Goal: Check status: Check status

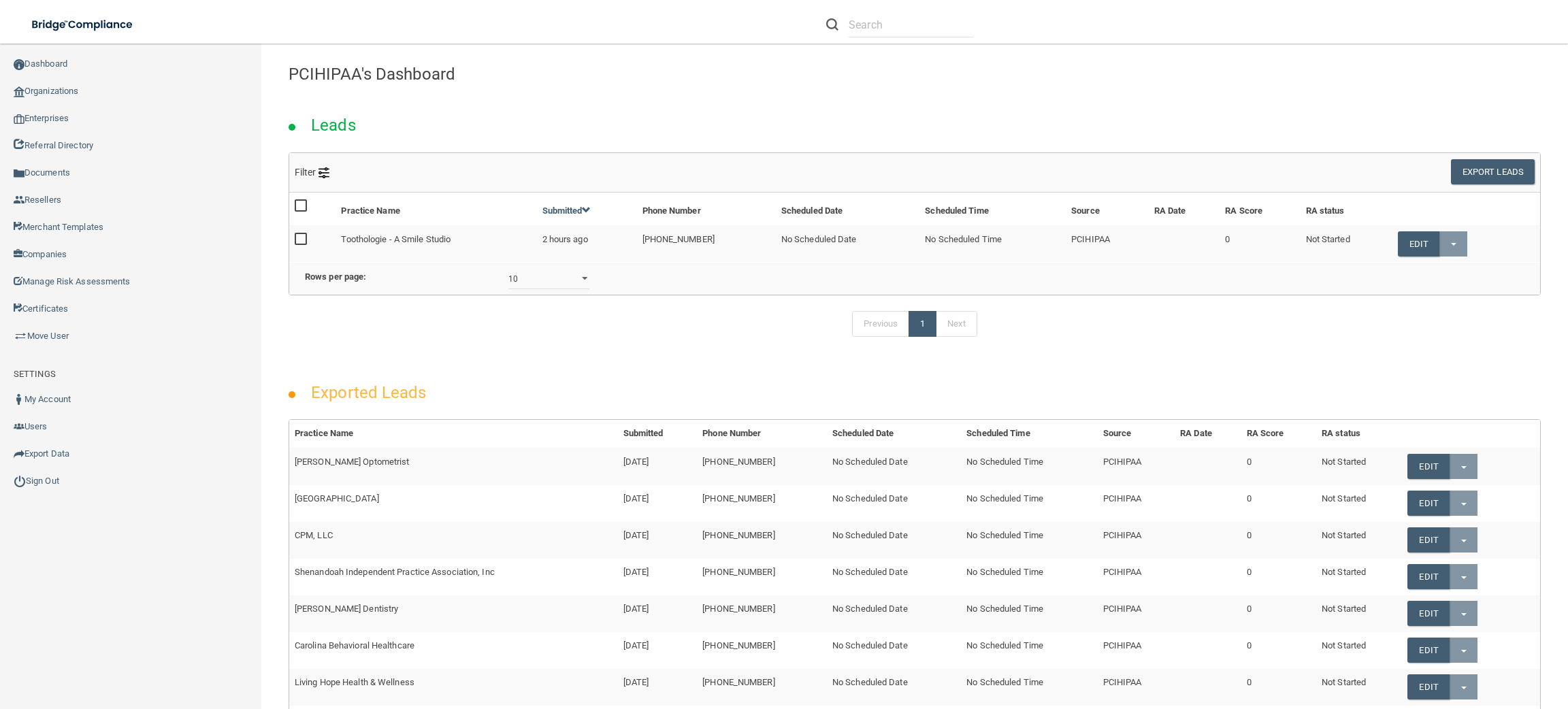
click at [914, 10] on li at bounding box center [899, 25] width 167 height 49
click at [917, 20] on input "text" at bounding box center [911, 25] width 125 height 25
paste input "[PERSON_NAME], DDS, [GEOGRAPHIC_DATA]"
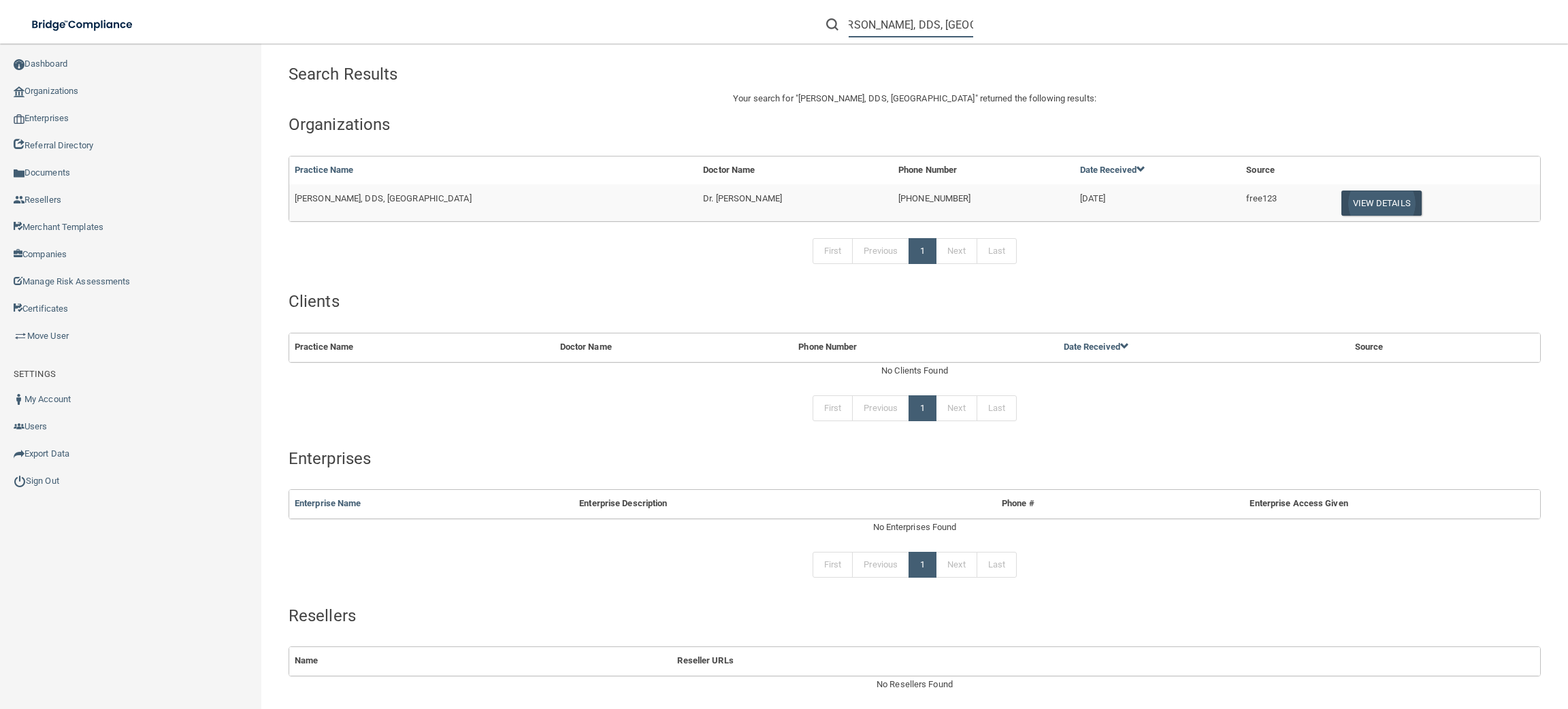
type input "[PERSON_NAME], DDS, [GEOGRAPHIC_DATA]"
click at [1355, 198] on button "View Details" at bounding box center [1381, 203] width 81 height 25
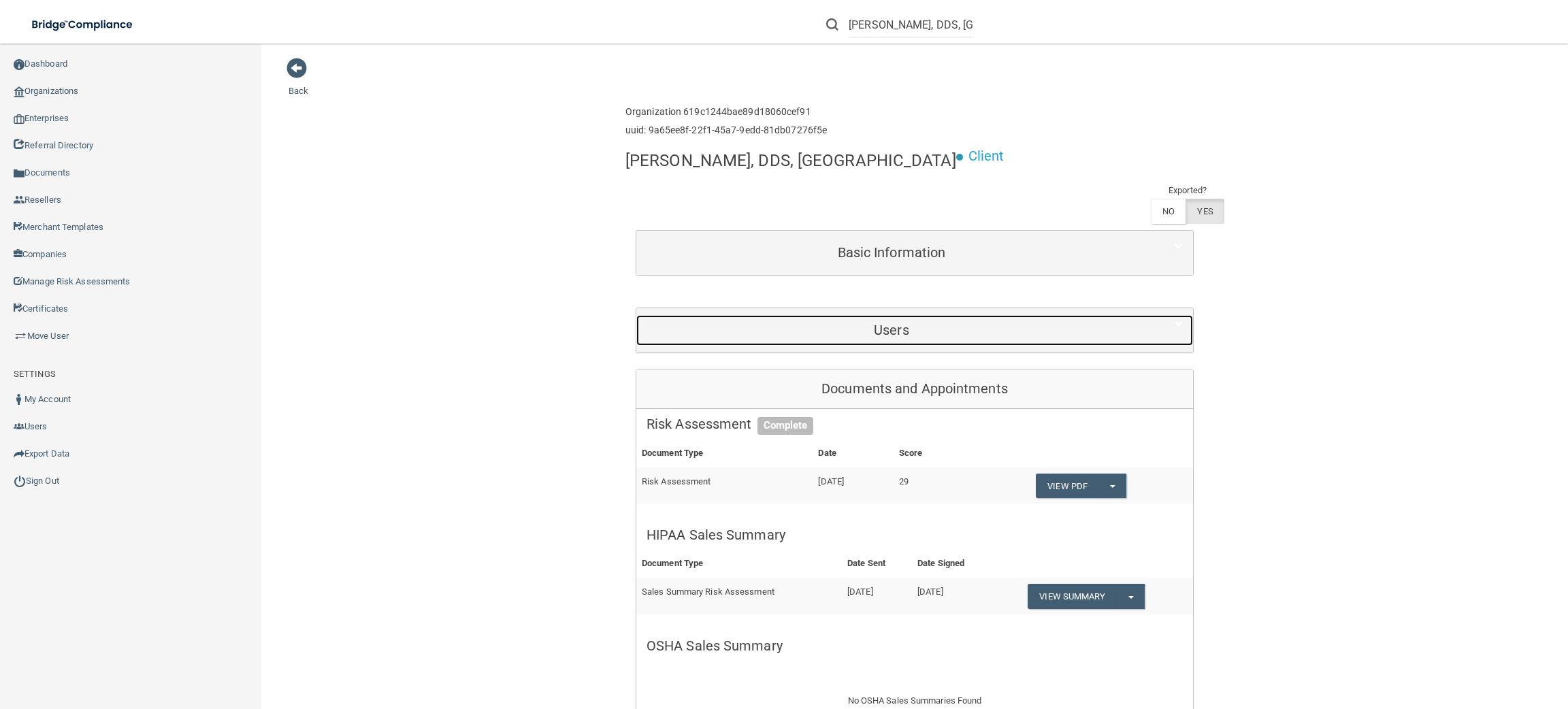
click at [1109, 315] on div "Users" at bounding box center [891, 330] width 510 height 31
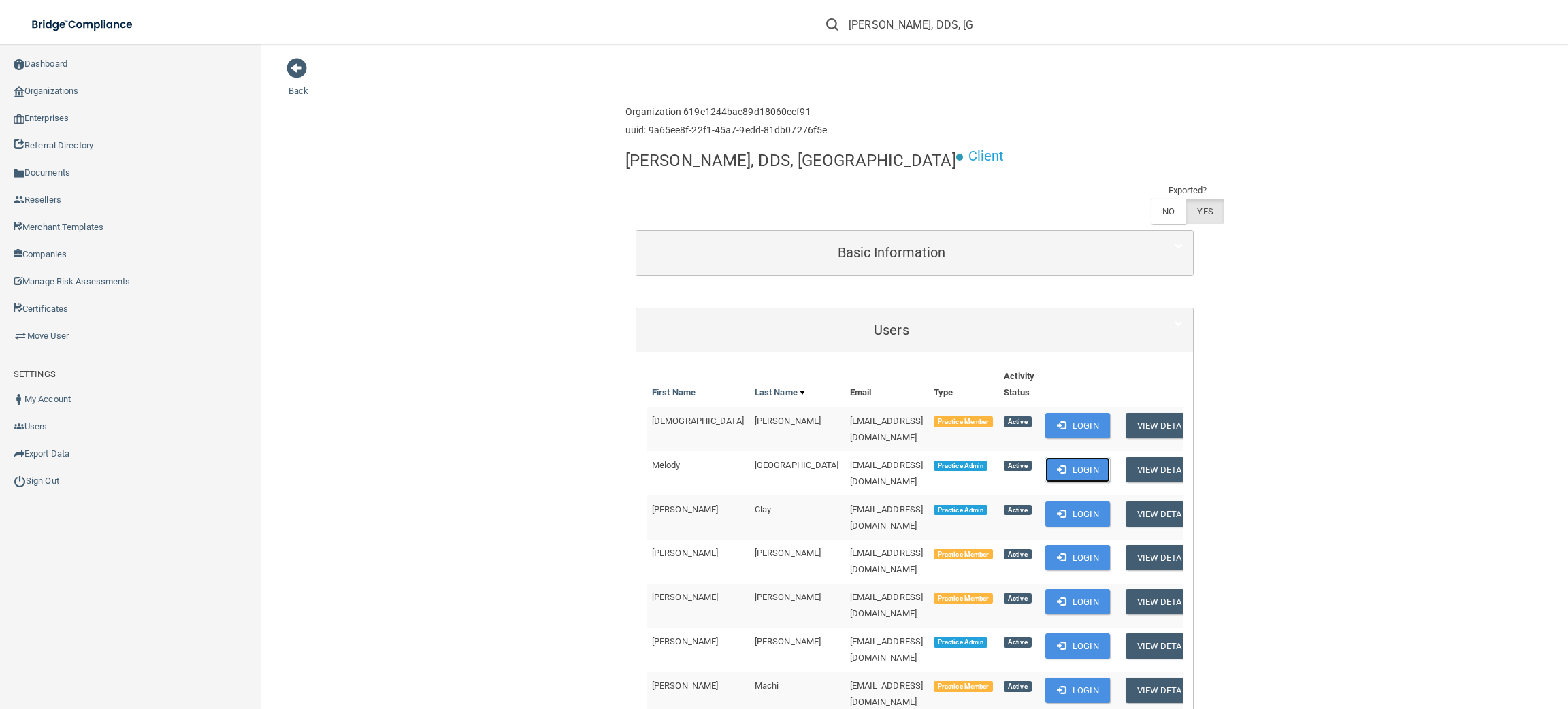
click at [1045, 458] on button "Login" at bounding box center [1077, 470] width 65 height 25
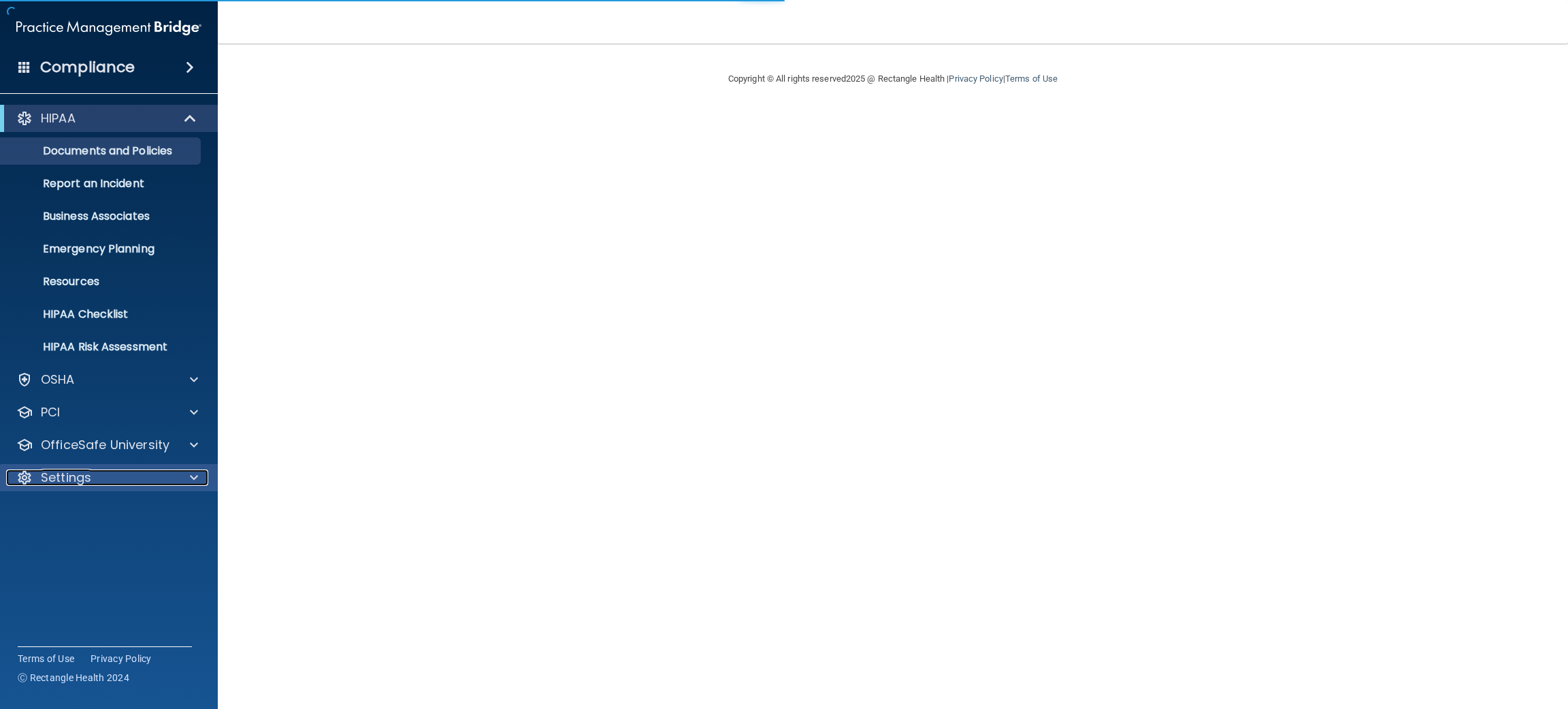
click at [160, 474] on div "Settings" at bounding box center [90, 477] width 169 height 16
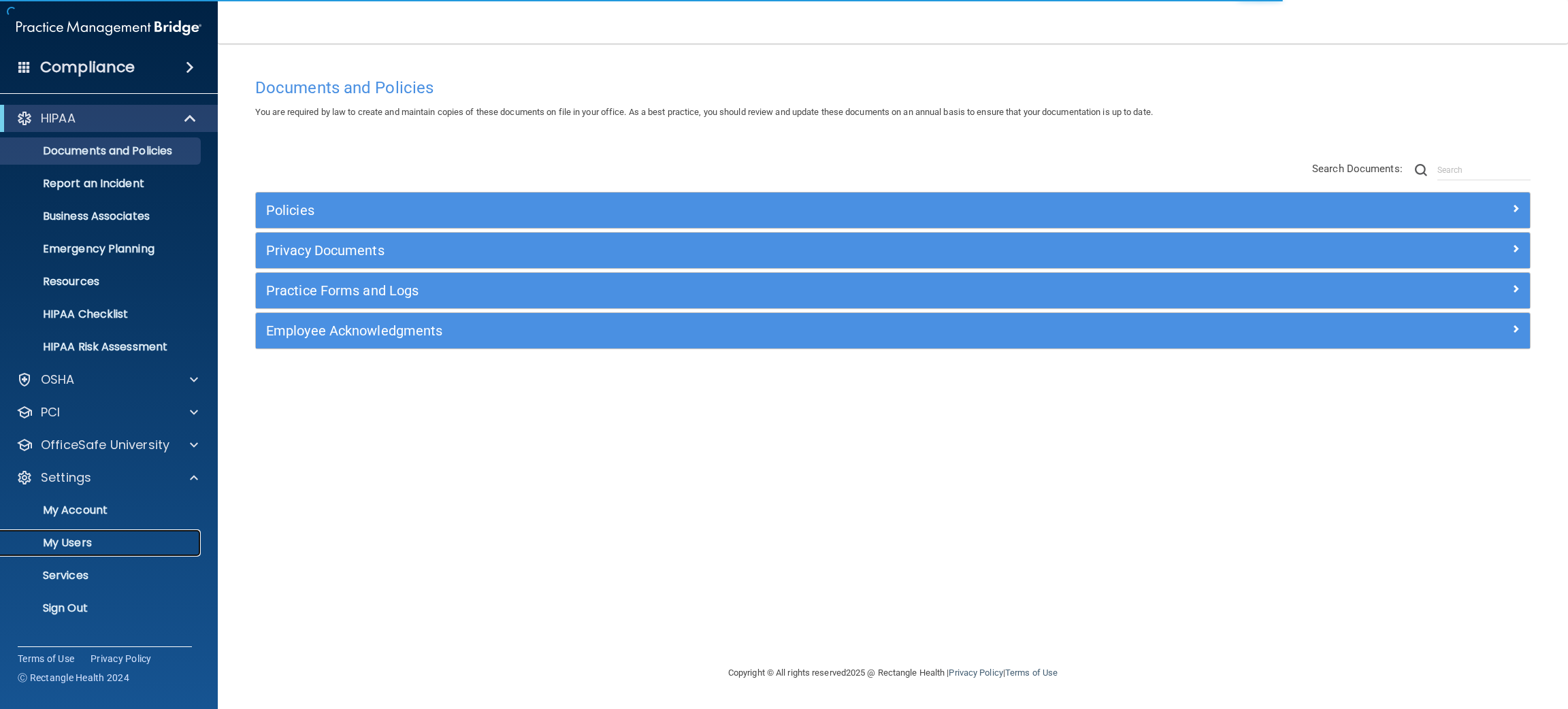
click at [138, 532] on link "My Users" at bounding box center [93, 543] width 215 height 27
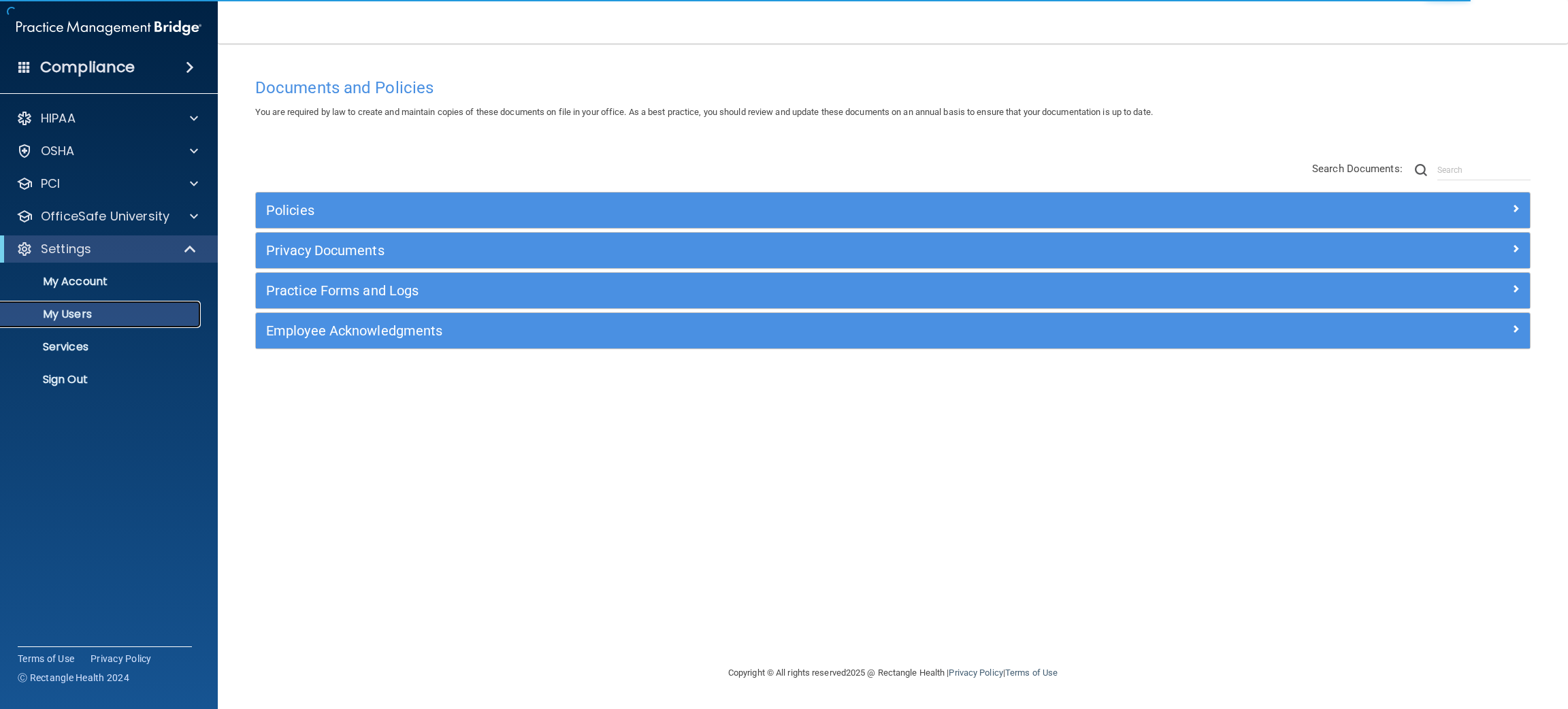
select select "20"
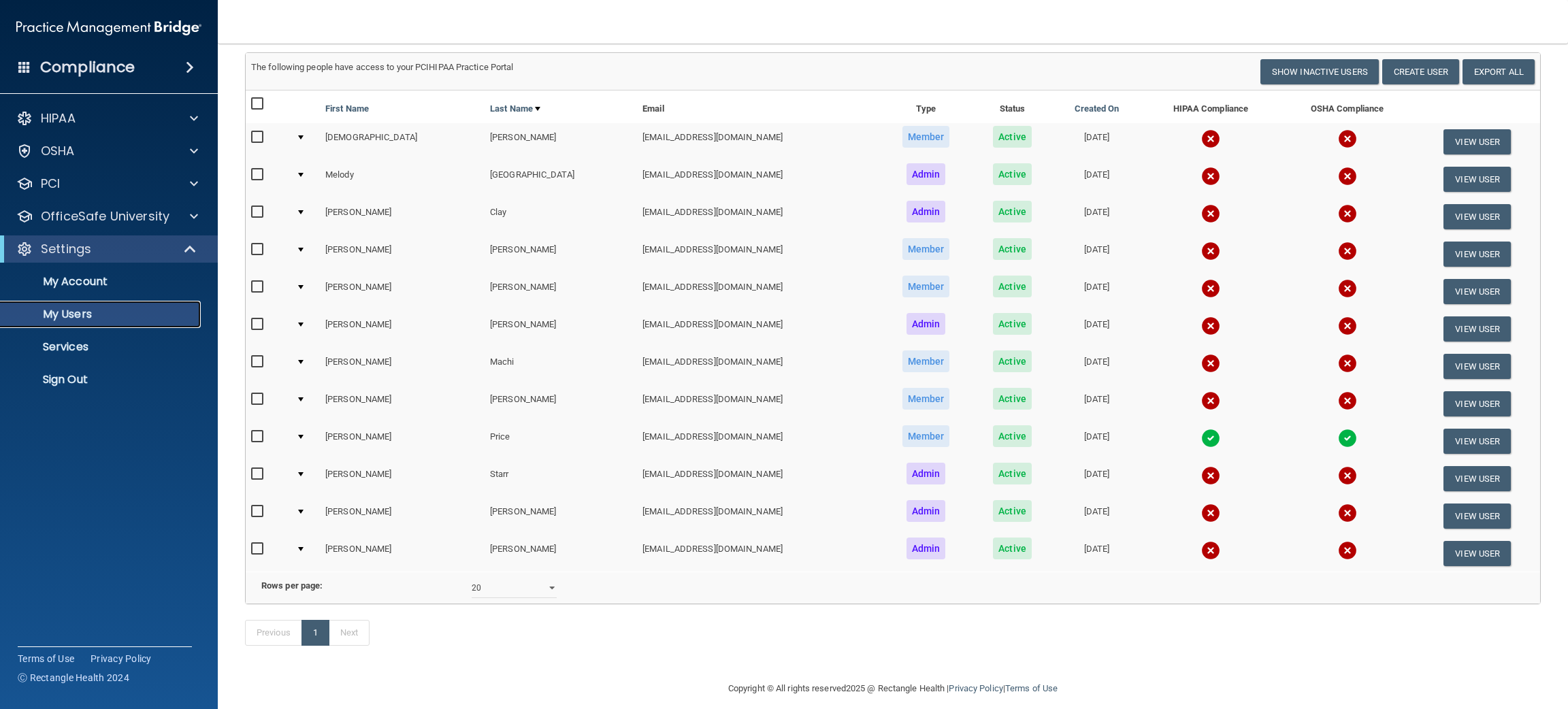
scroll to position [84, 0]
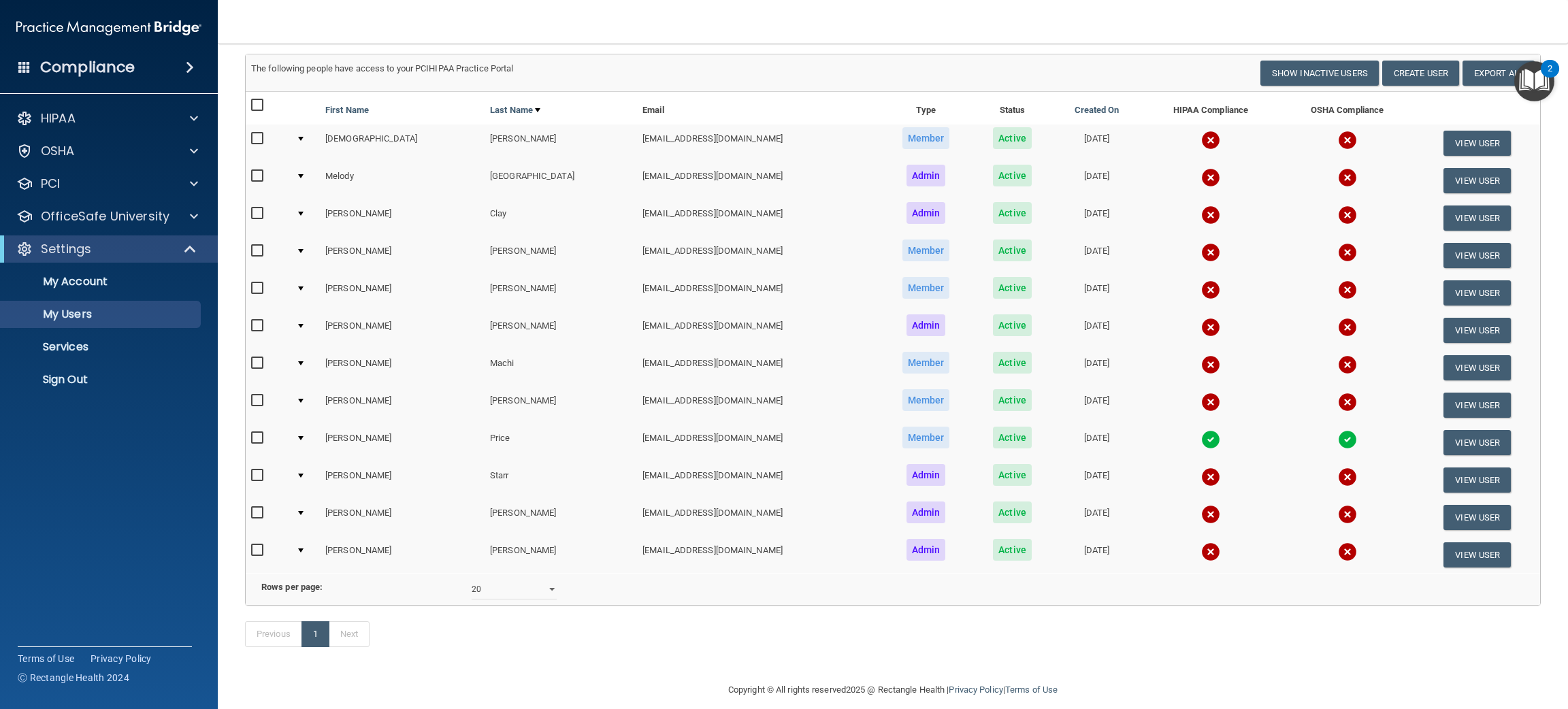
click at [261, 110] on input "checkbox" at bounding box center [259, 105] width 15 height 11
checkbox input "true"
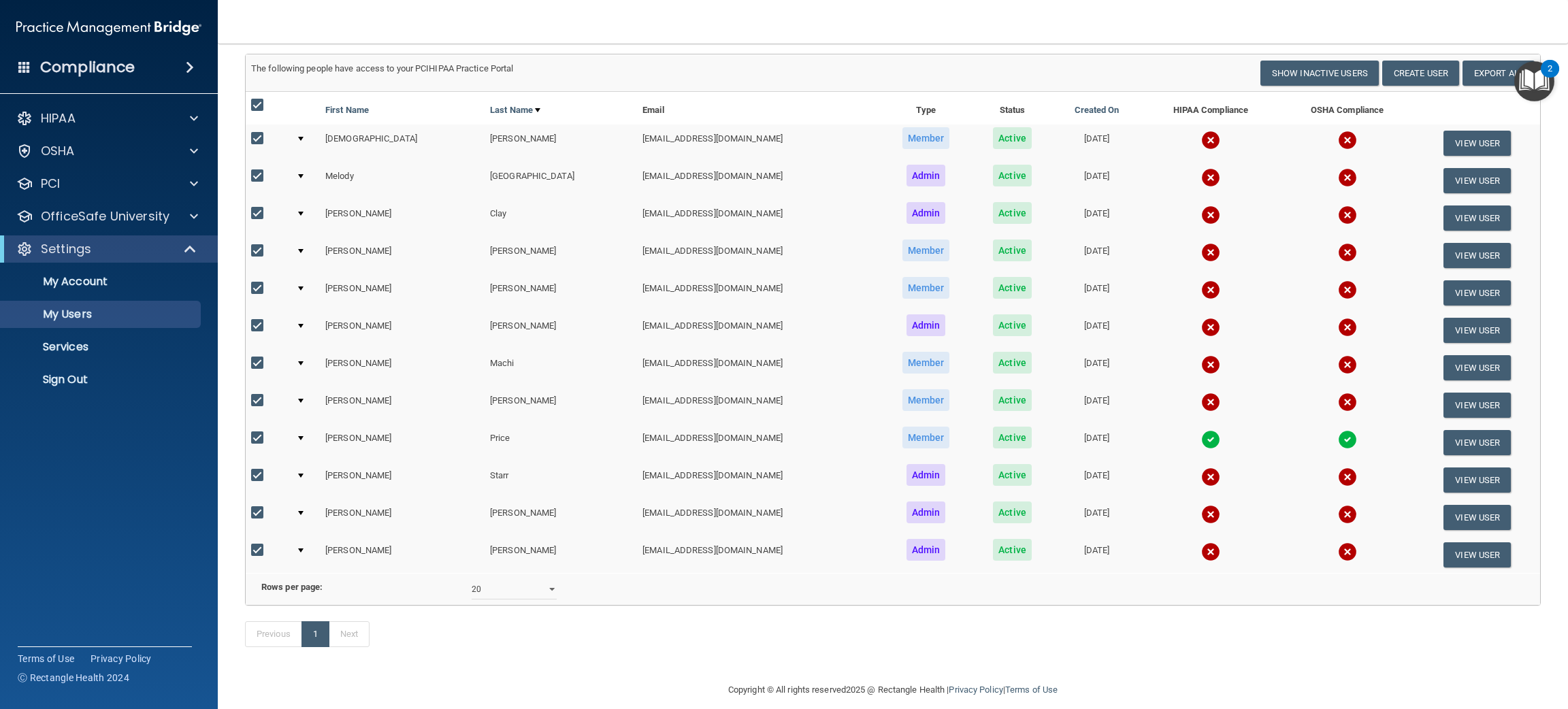
checkbox input "true"
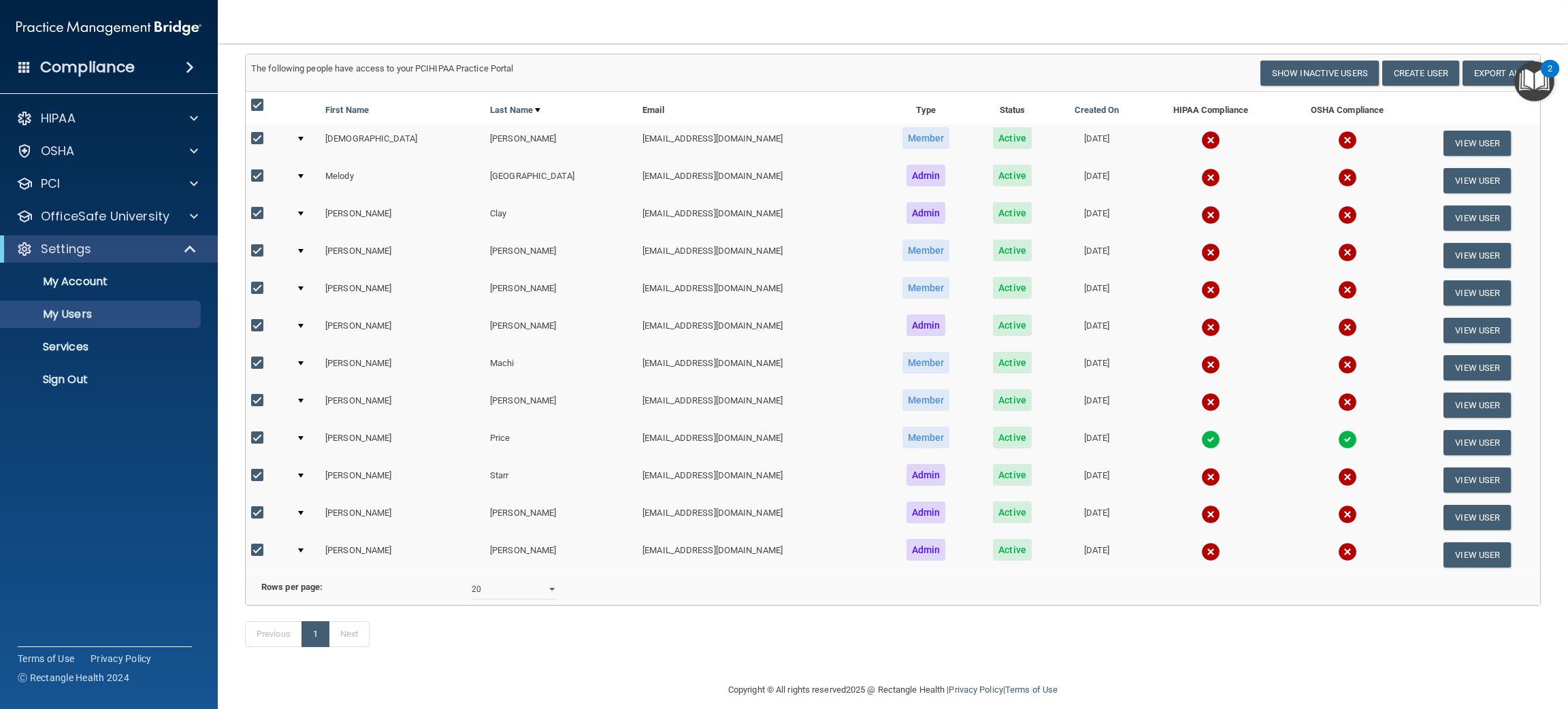
checkbox input "true"
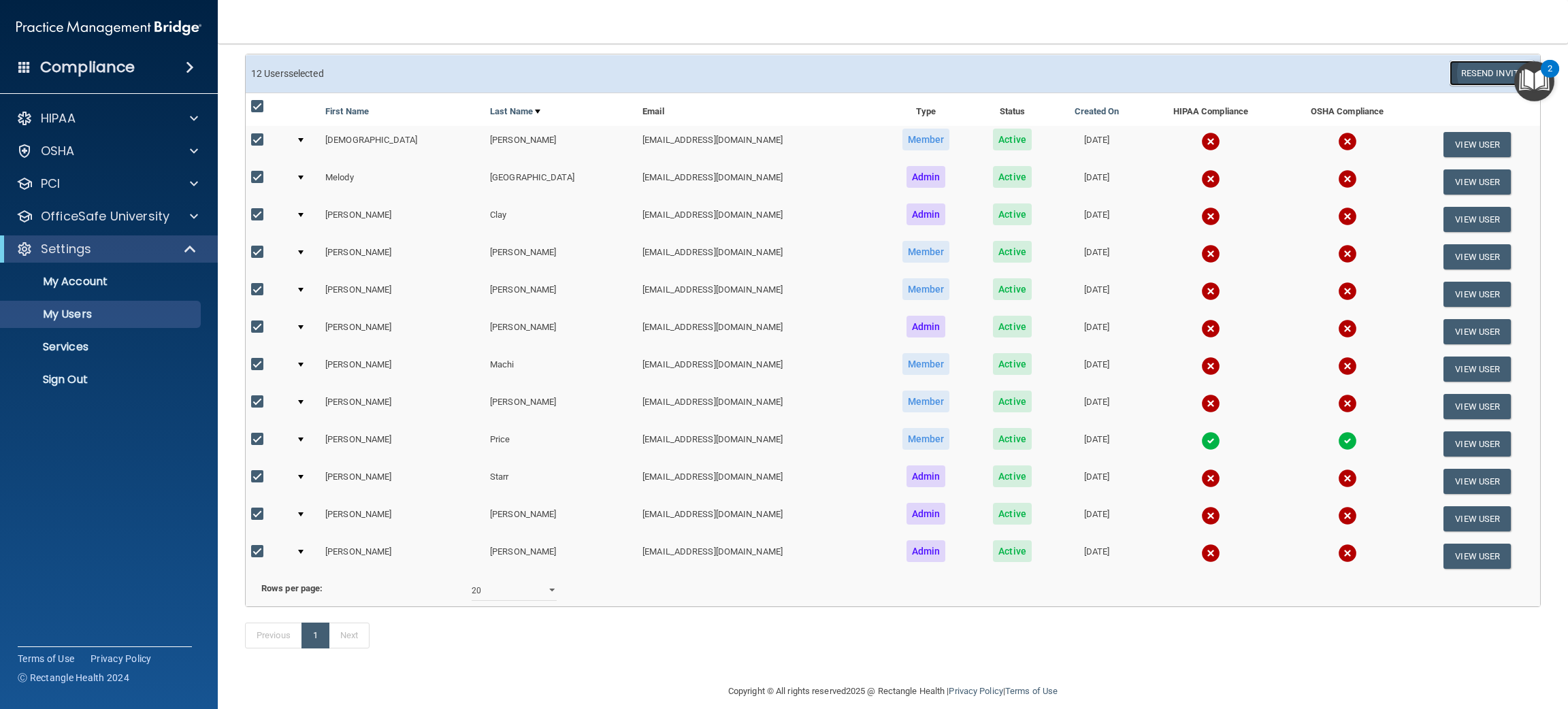
click at [1469, 70] on button "Resend Invite" at bounding box center [1492, 73] width 85 height 25
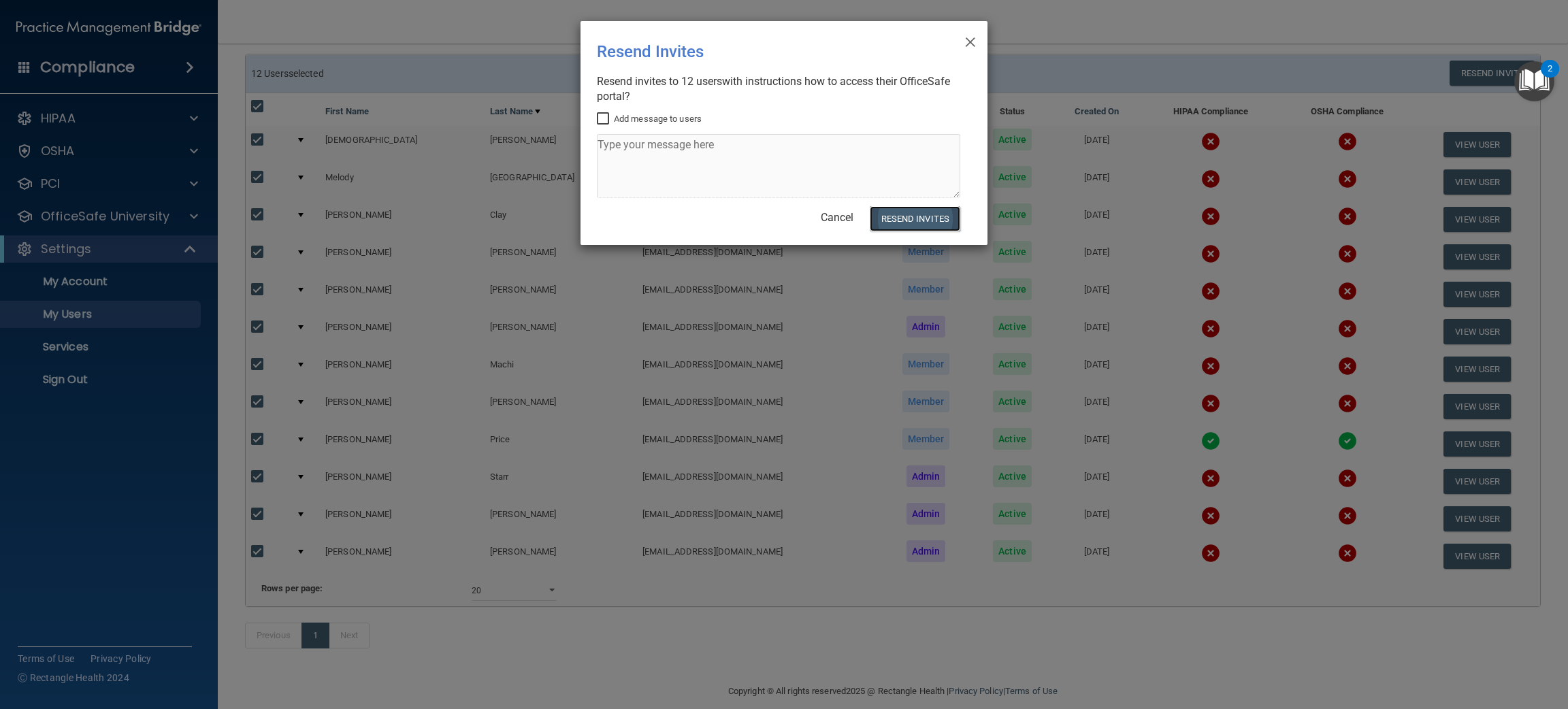
click at [941, 221] on button "Resend Invites" at bounding box center [915, 219] width 91 height 25
click at [973, 48] on span "×" at bounding box center [970, 40] width 12 height 27
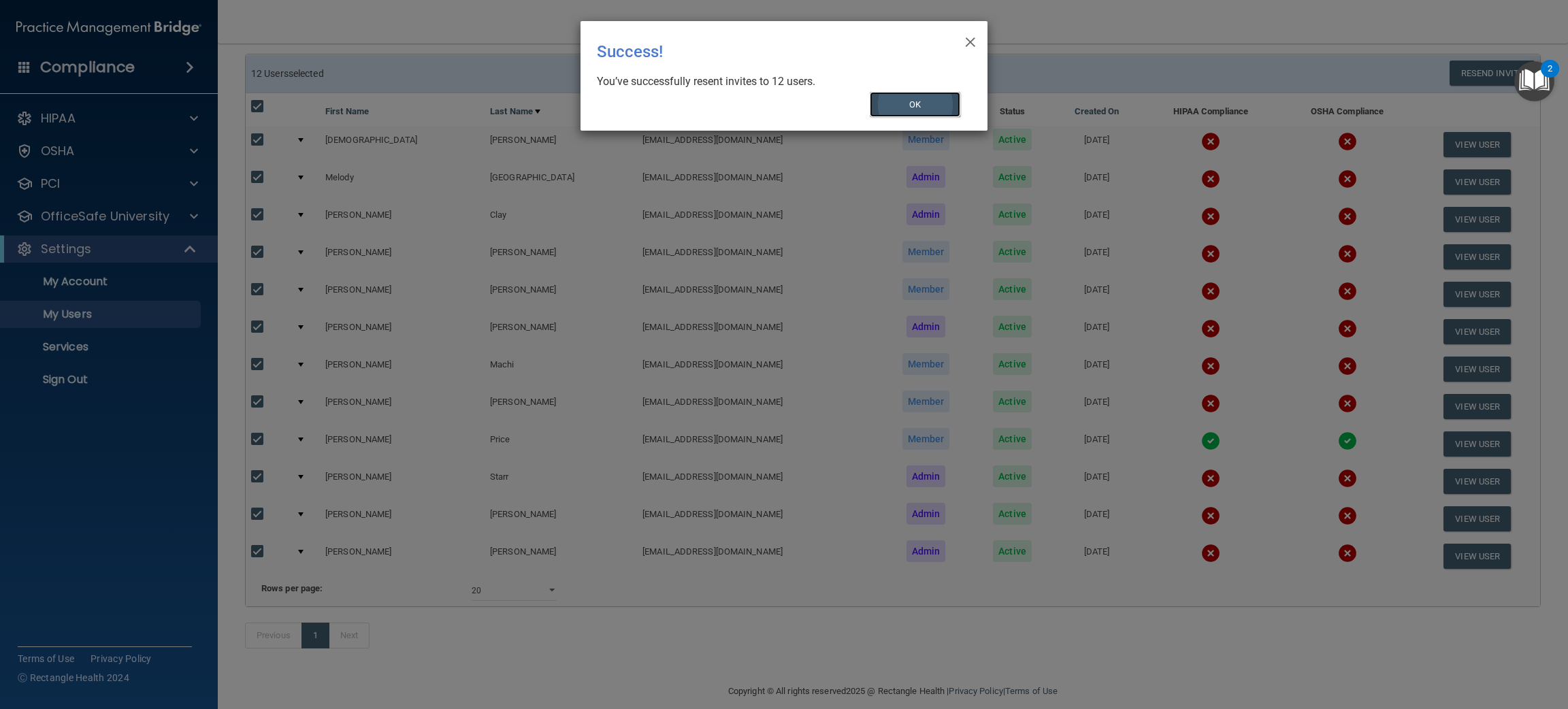
click at [929, 106] on button "OK" at bounding box center [915, 104] width 91 height 25
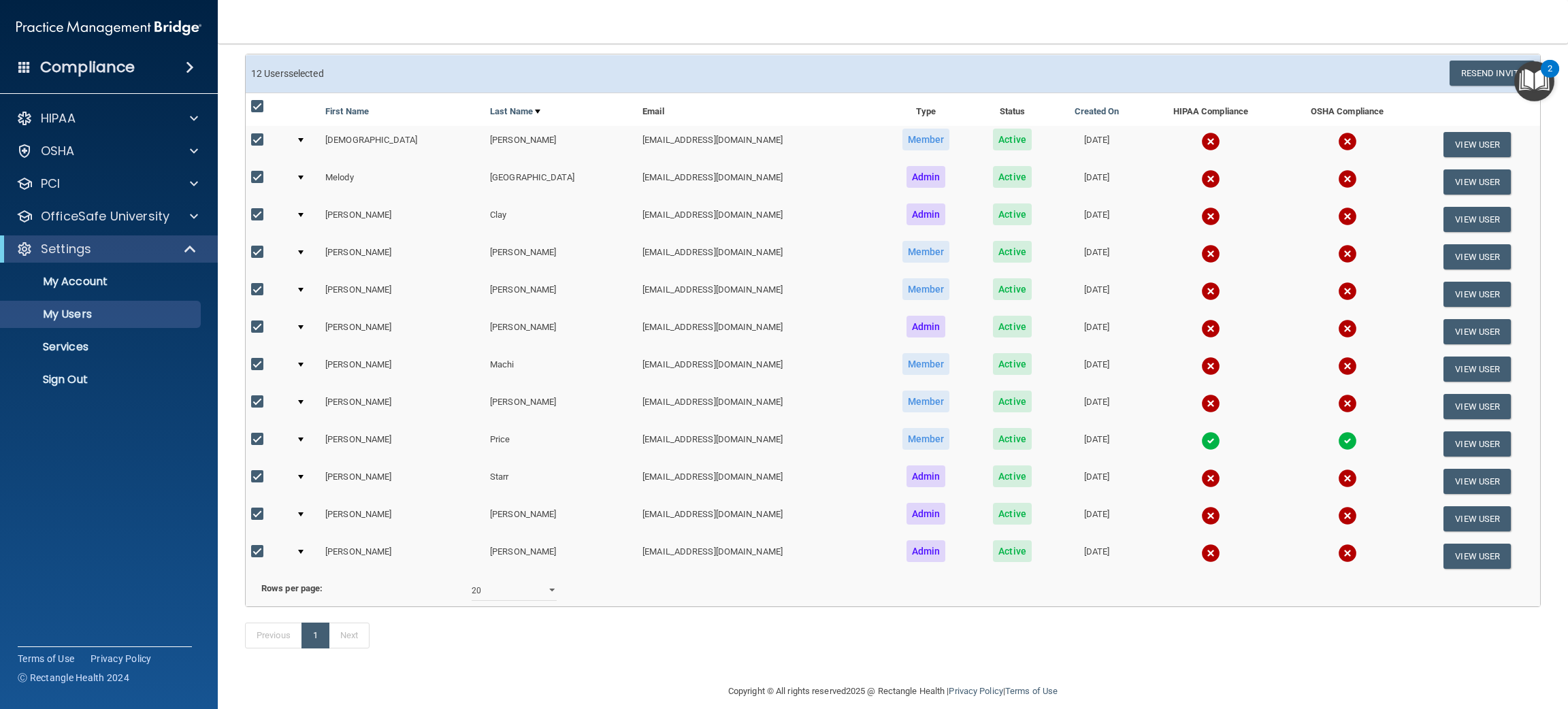
click at [250, 255] on td at bounding box center [267, 257] width 45 height 37
click at [252, 256] on label at bounding box center [260, 252] width 17 height 15
click at [252, 256] on input "checkbox" at bounding box center [259, 252] width 15 height 11
checkbox input "false"
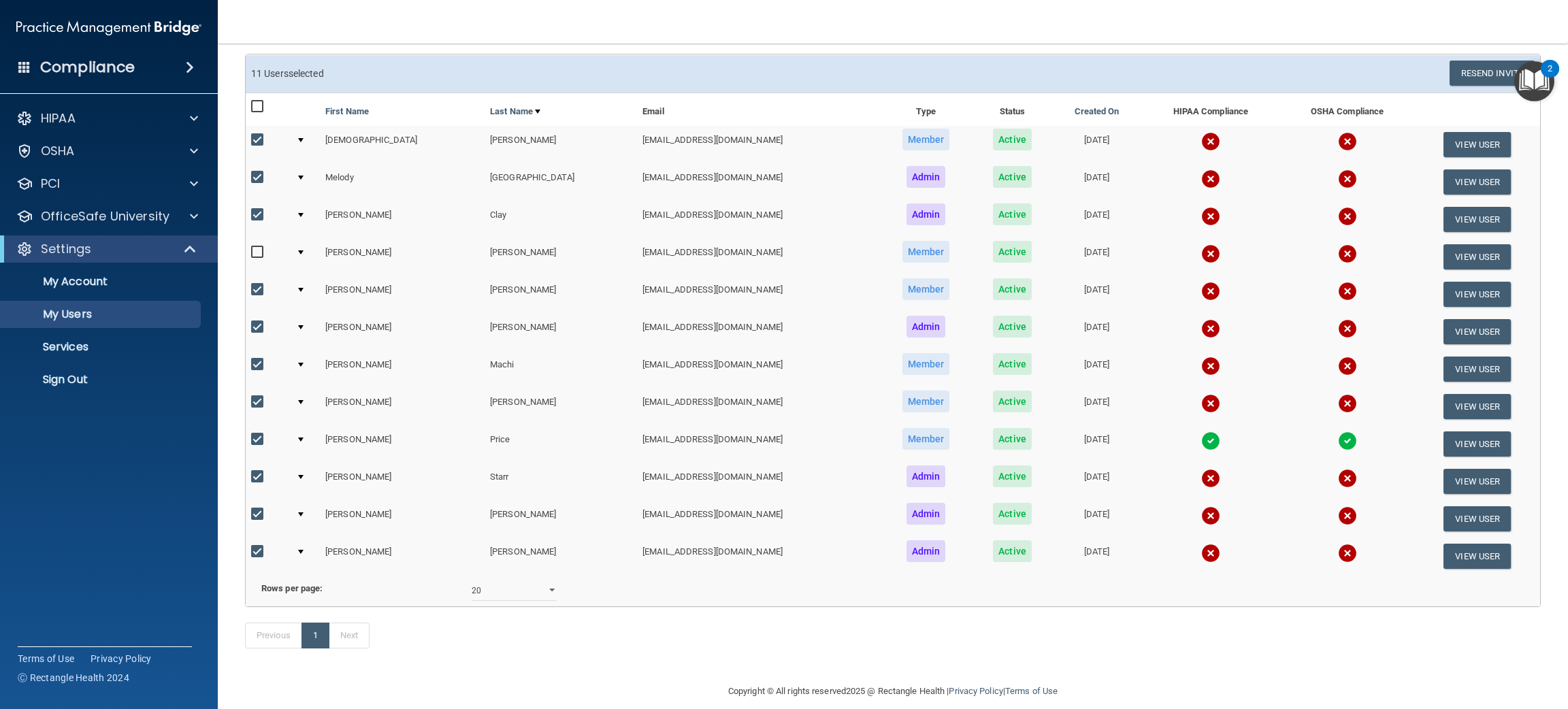
click at [252, 256] on label at bounding box center [260, 252] width 17 height 15
click at [252, 256] on input "checkbox" at bounding box center [259, 252] width 15 height 11
checkbox input "true"
click at [262, 102] on input "checkbox" at bounding box center [259, 106] width 15 height 11
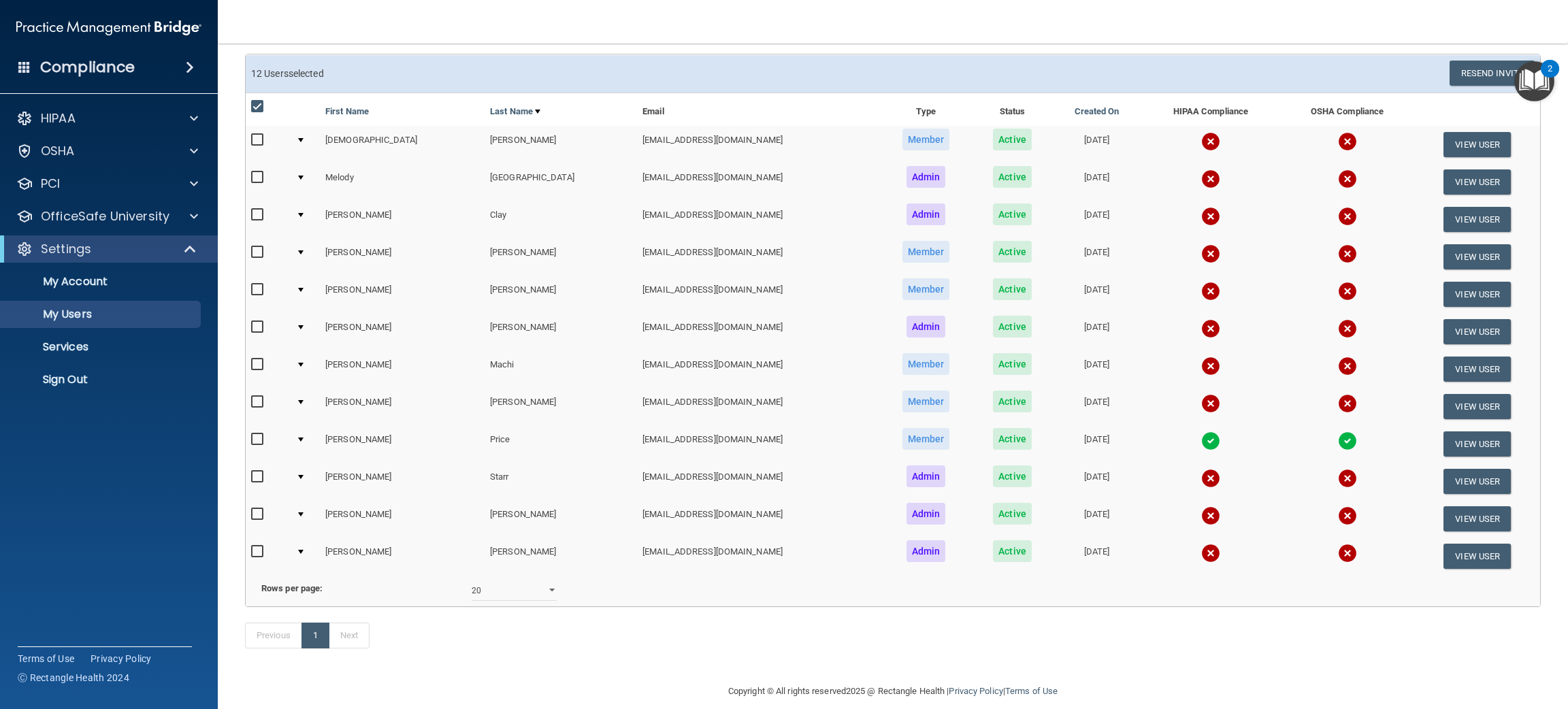
checkbox input "false"
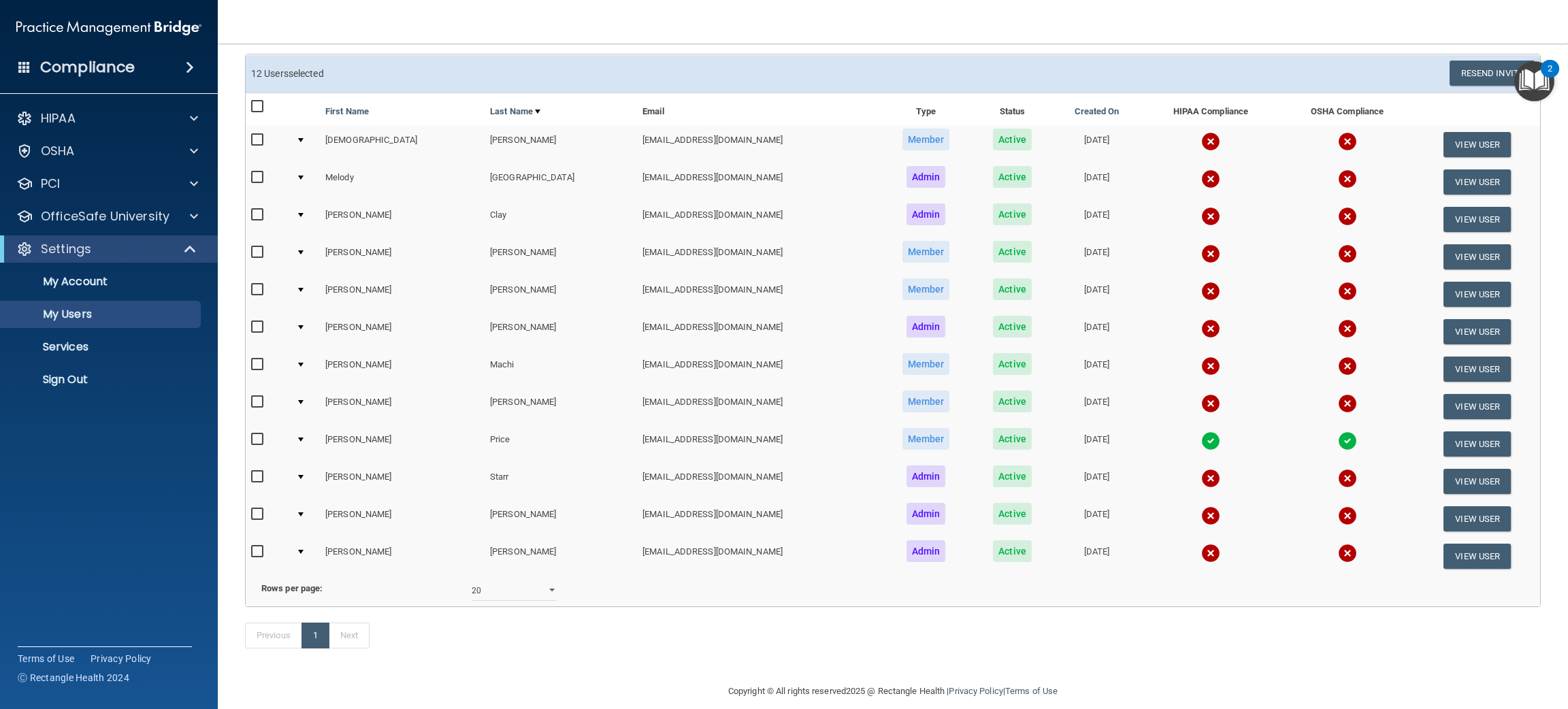
checkbox input "false"
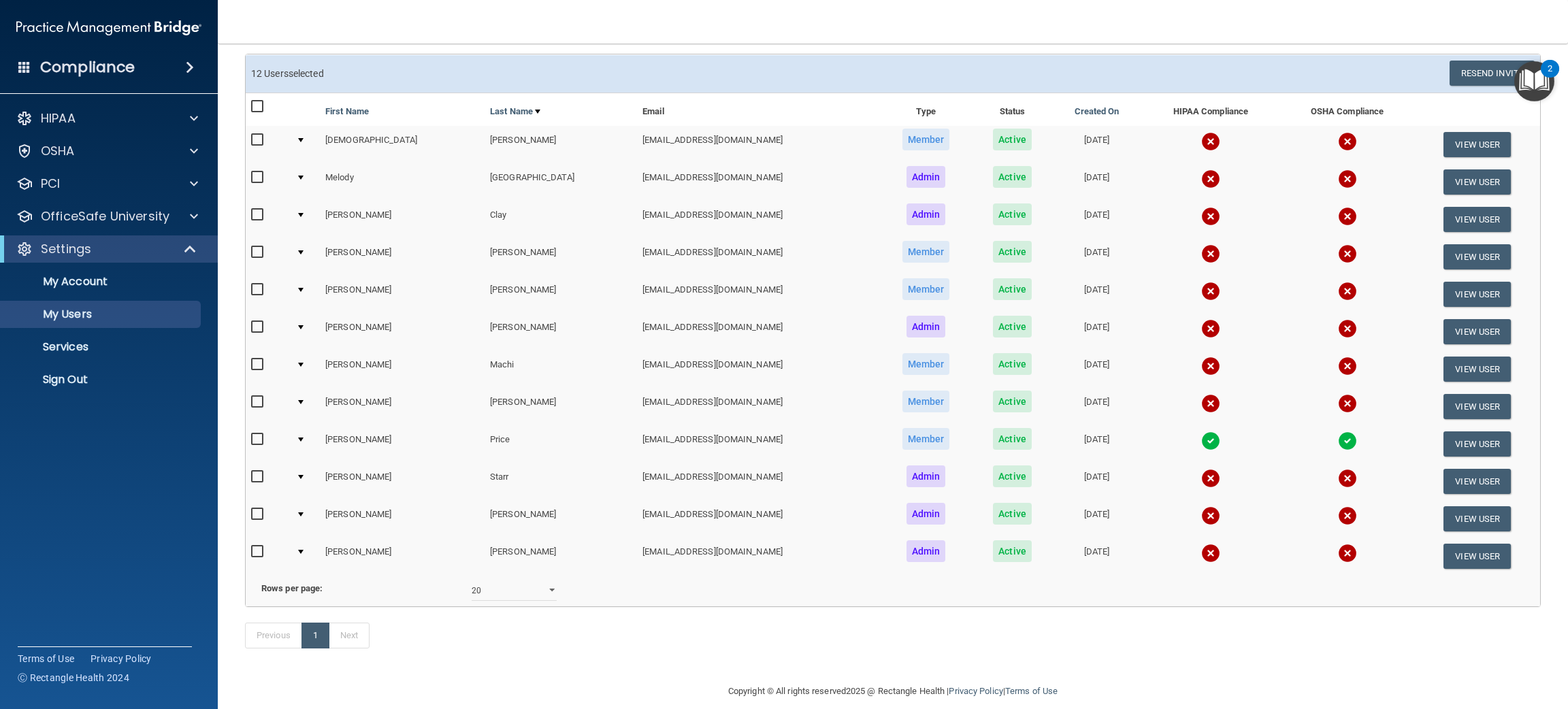
checkbox input "false"
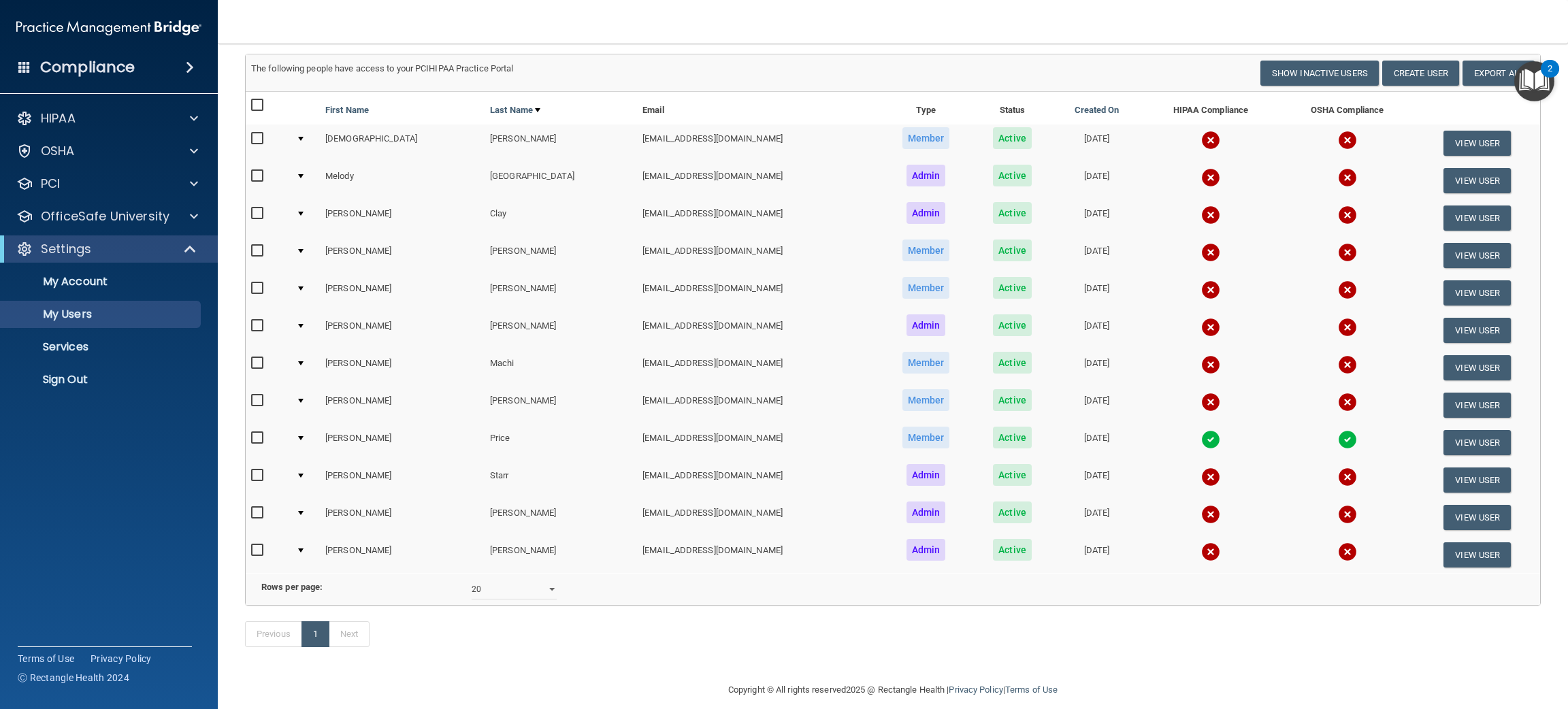
click at [636, 668] on div "Previous 1 Next" at bounding box center [893, 638] width 1317 height 63
click at [1201, 543] on img at bounding box center [1211, 552] width 19 height 19
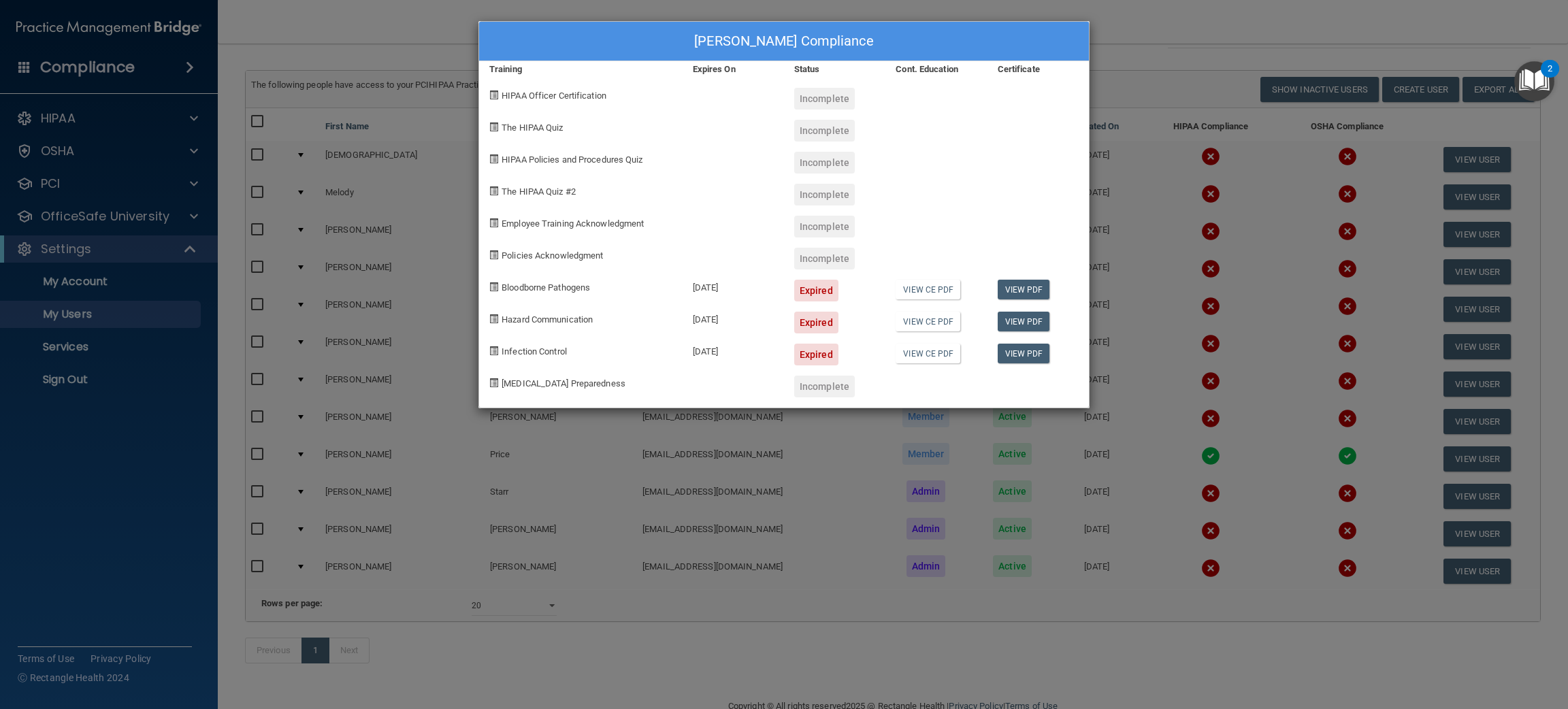
click at [1149, 554] on div "[PERSON_NAME] Compliance Training Expires On Status Cont. Education Certificate…" at bounding box center [784, 354] width 1568 height 709
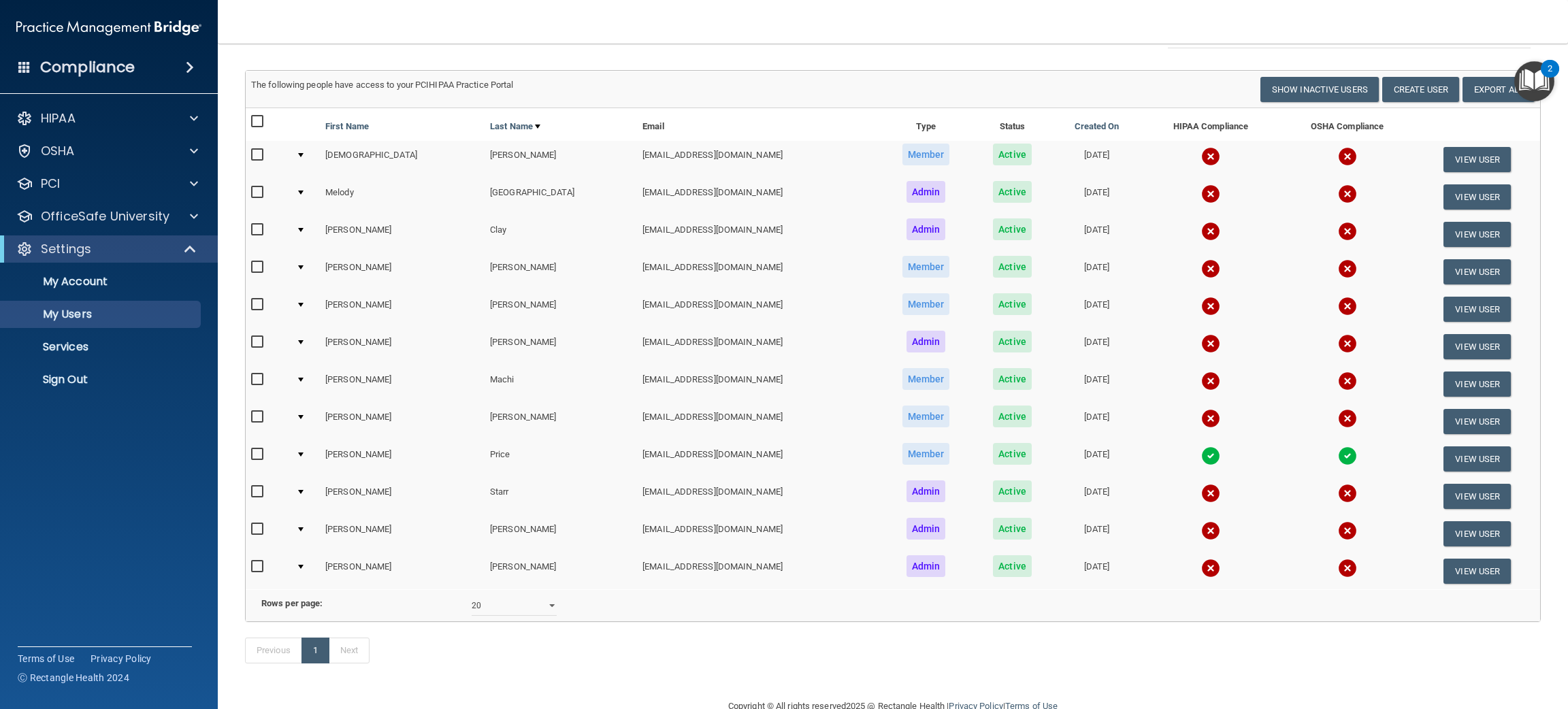
click at [1201, 529] on img at bounding box center [1211, 531] width 19 height 19
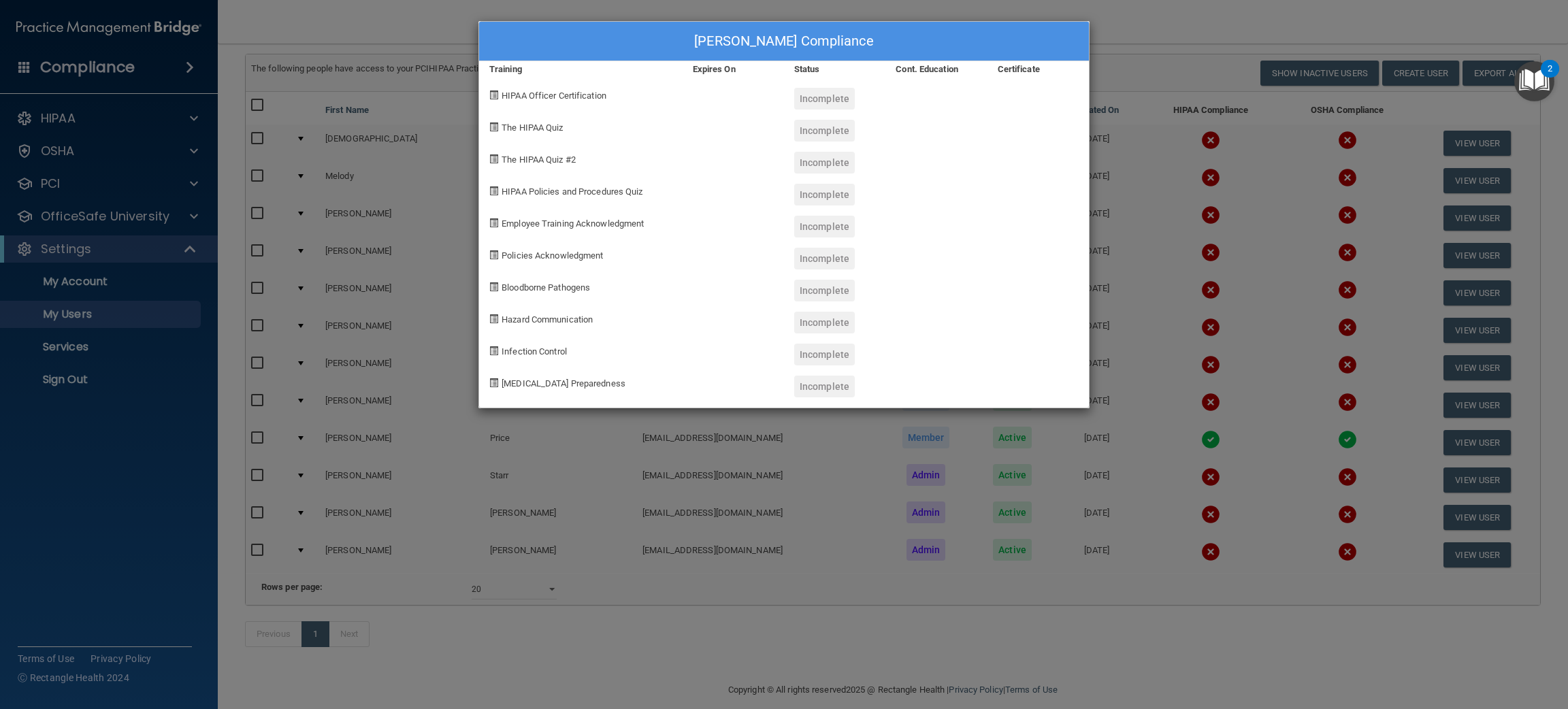
click at [1145, 518] on div "[PERSON_NAME] Compliance Training Expires On Status Cont. Education Certificate…" at bounding box center [784, 354] width 1568 height 709
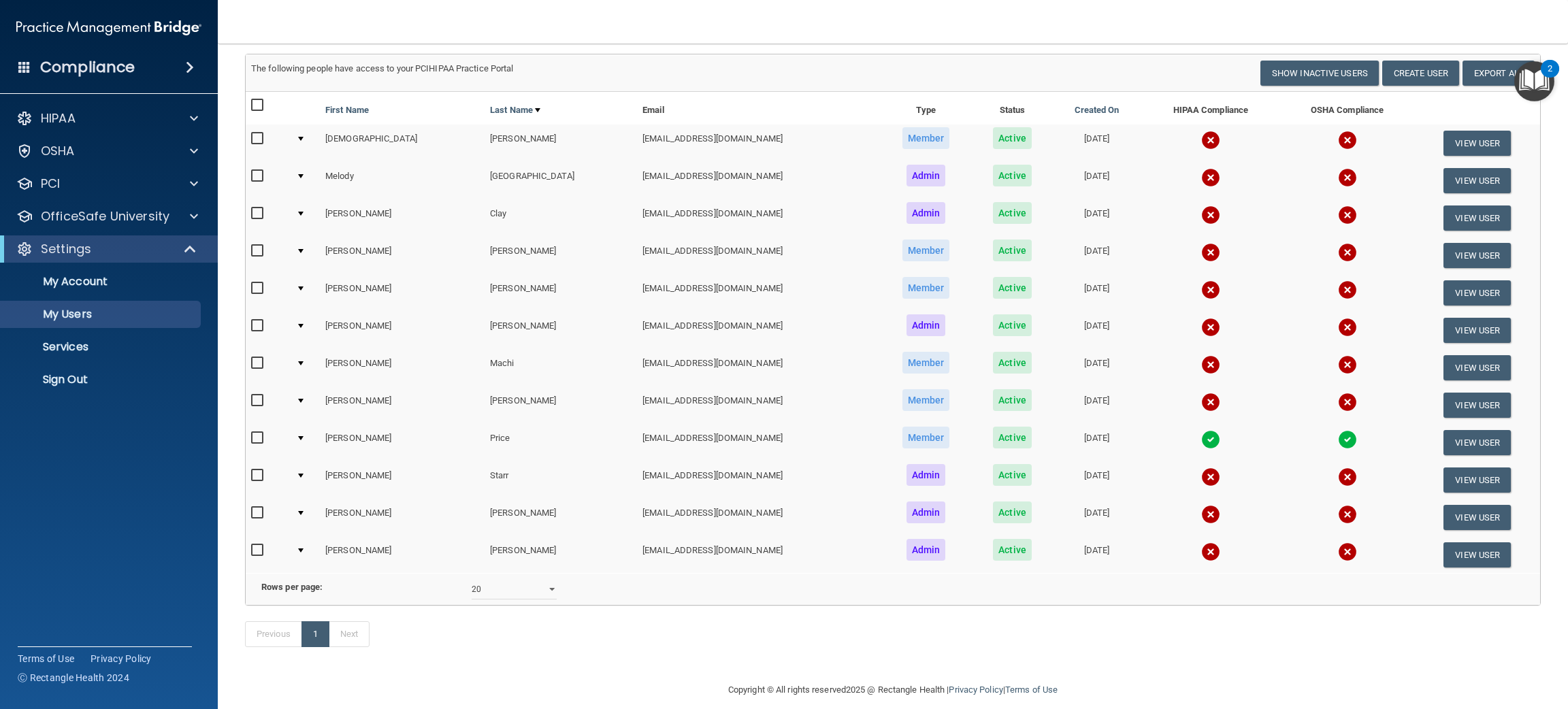
click at [1201, 476] on img at bounding box center [1211, 477] width 19 height 19
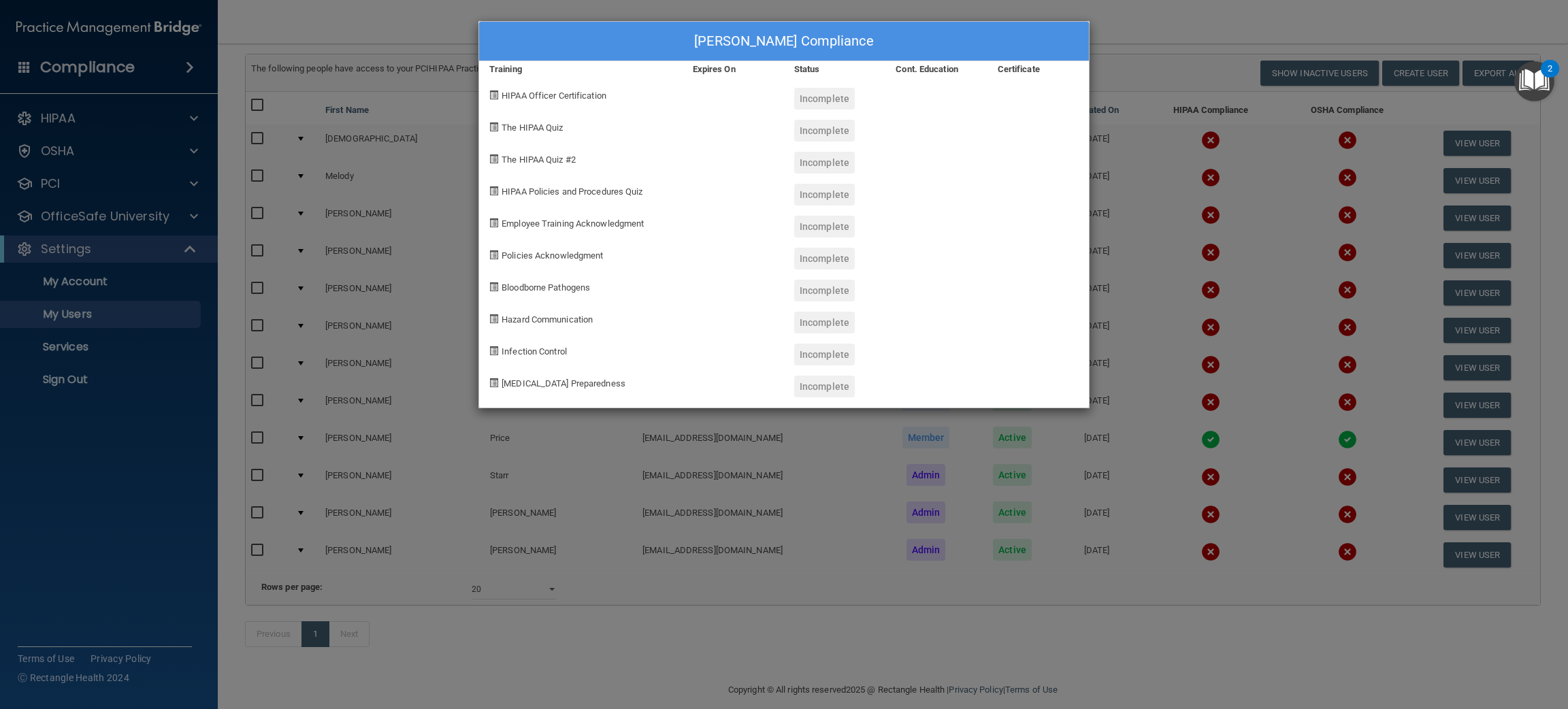
click at [1147, 481] on div "[PERSON_NAME] Compliance Training Expires On Status Cont. Education Certificate…" at bounding box center [784, 354] width 1568 height 709
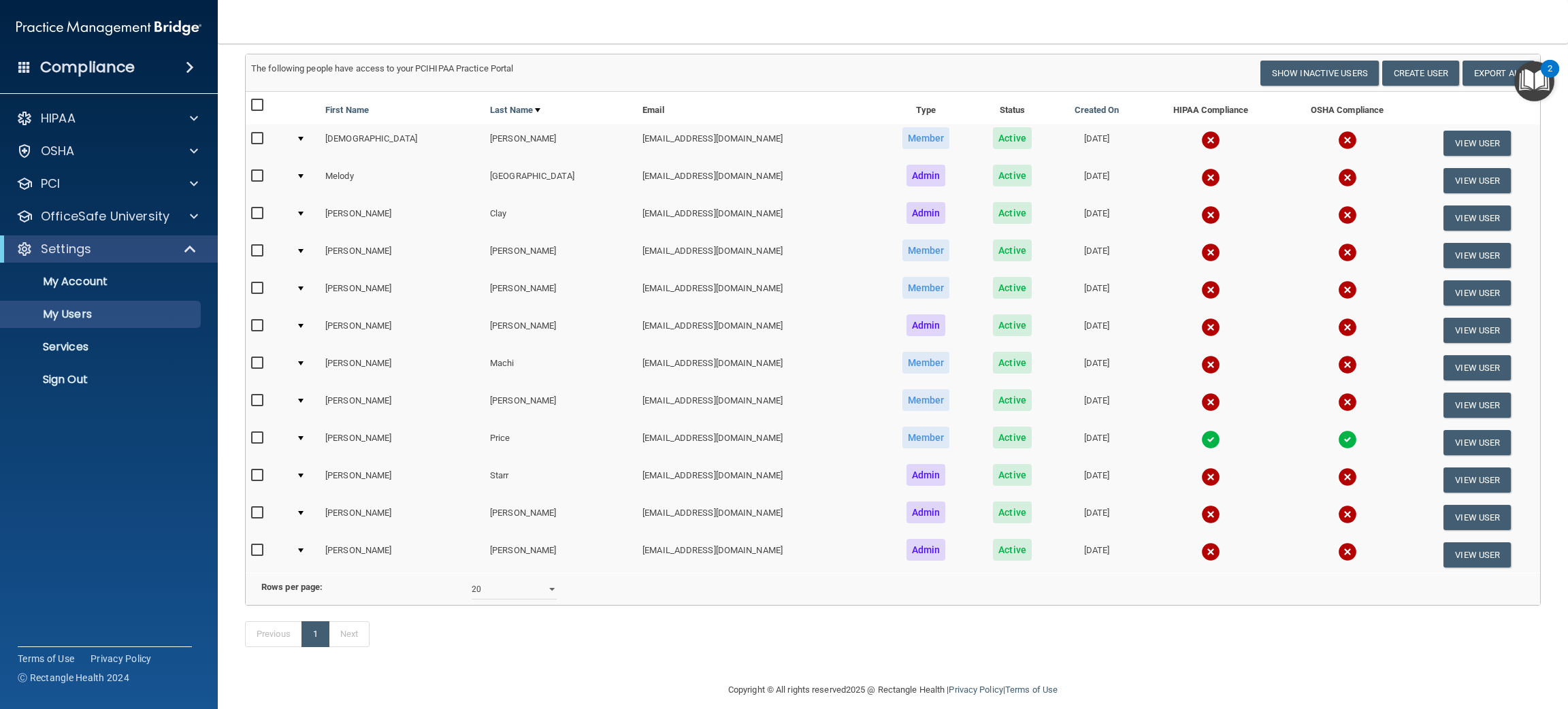
click at [1201, 394] on img at bounding box center [1211, 402] width 19 height 19
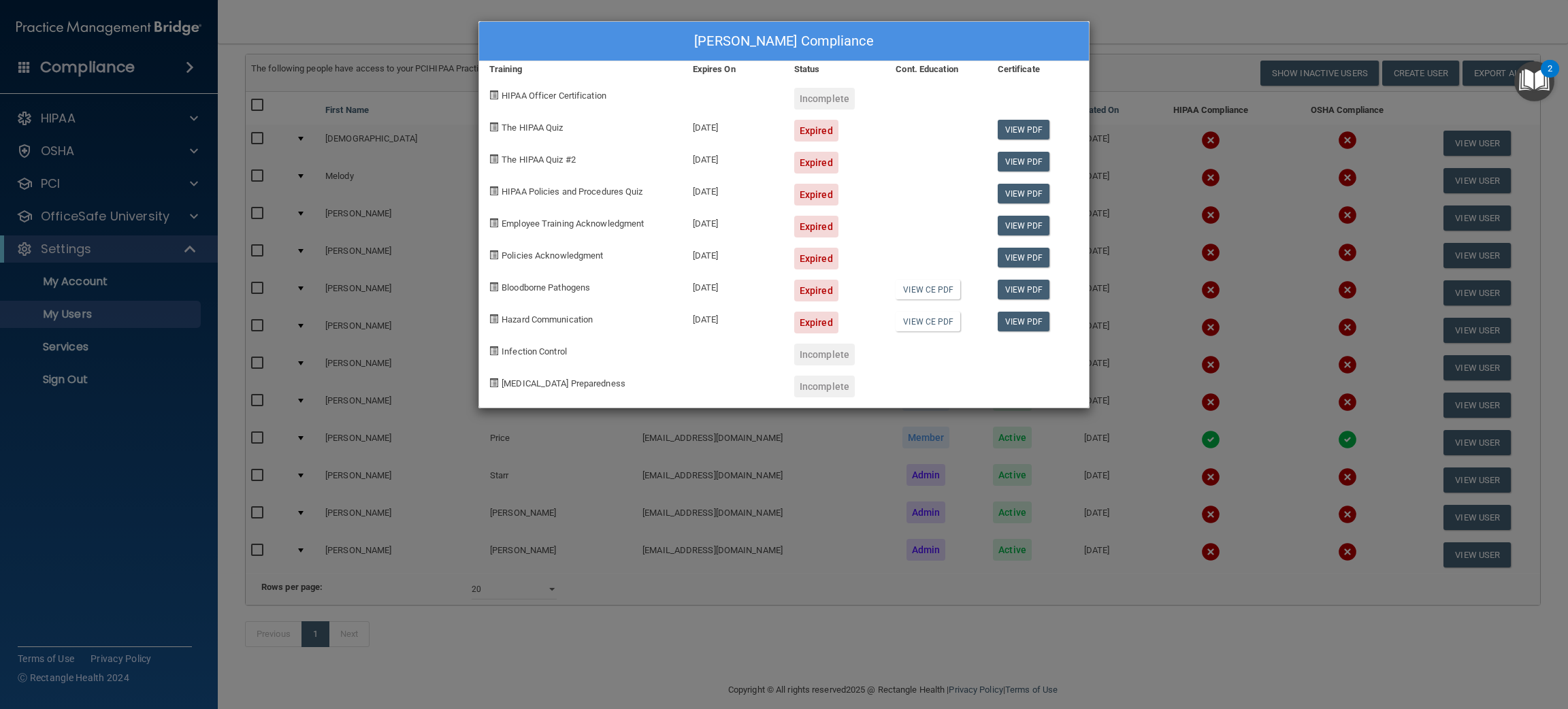
click at [1141, 394] on div "[PERSON_NAME] Compliance Training Expires On Status Cont. Education Certificate…" at bounding box center [784, 354] width 1568 height 709
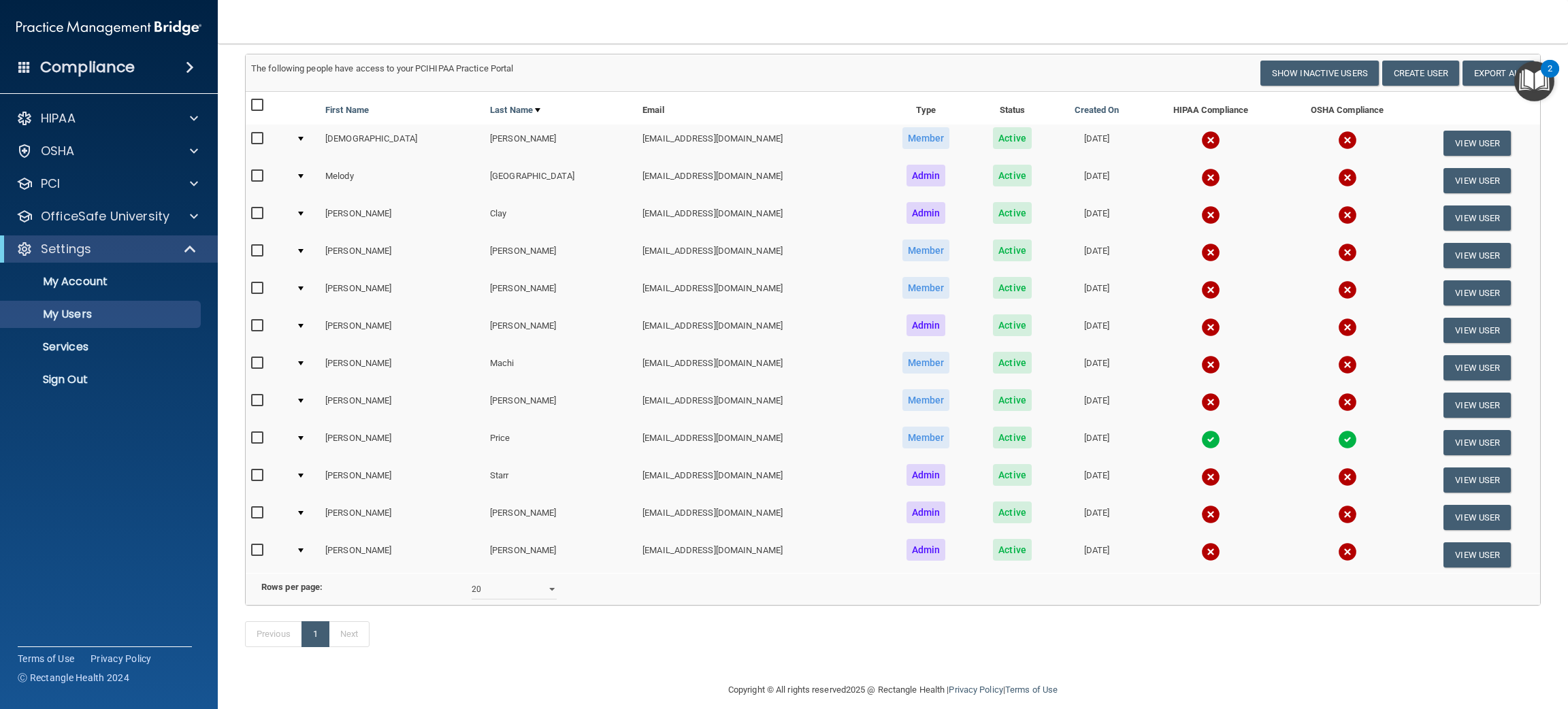
click at [1201, 363] on img at bounding box center [1211, 365] width 19 height 19
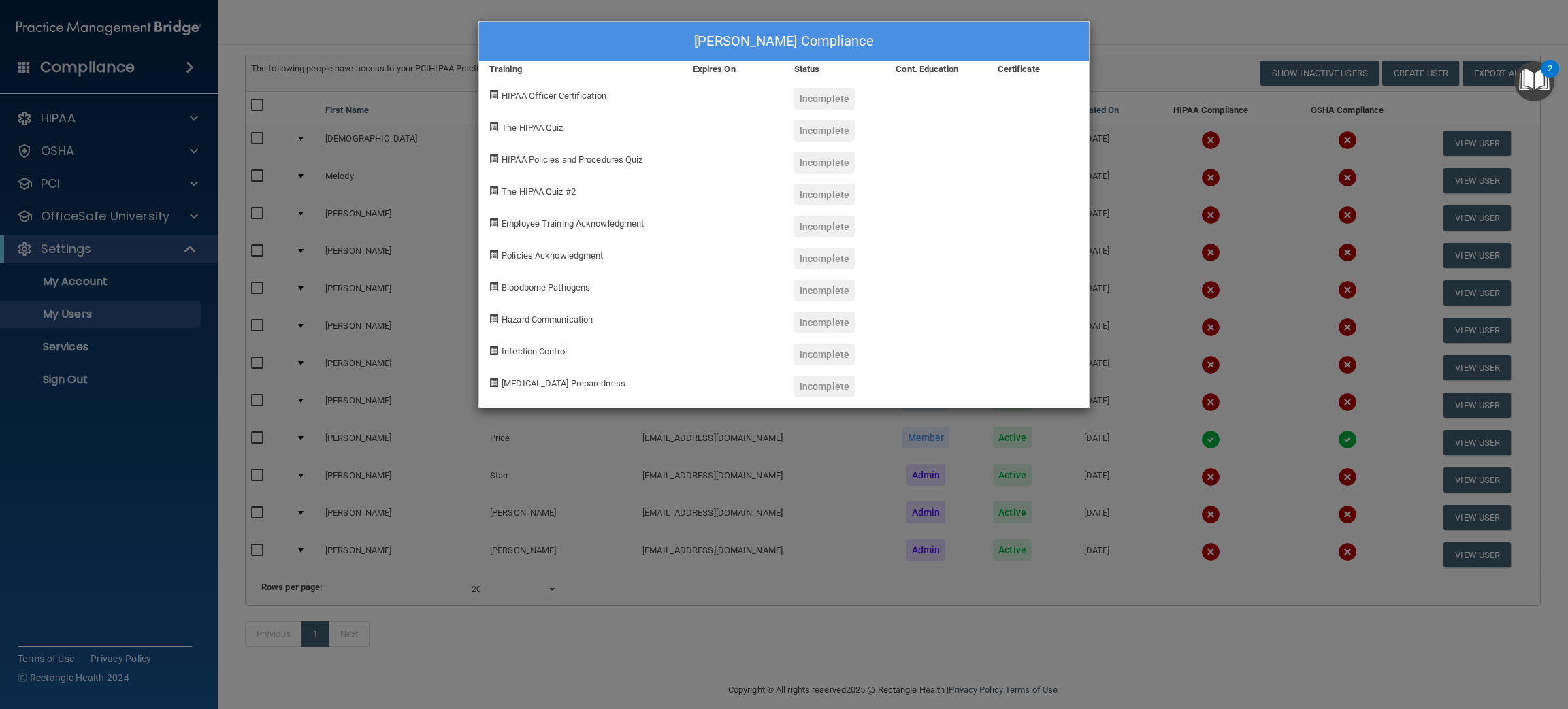
click at [1149, 363] on div "[PERSON_NAME] Compliance Training Expires On Status Cont. Education Certificate…" at bounding box center [784, 354] width 1568 height 709
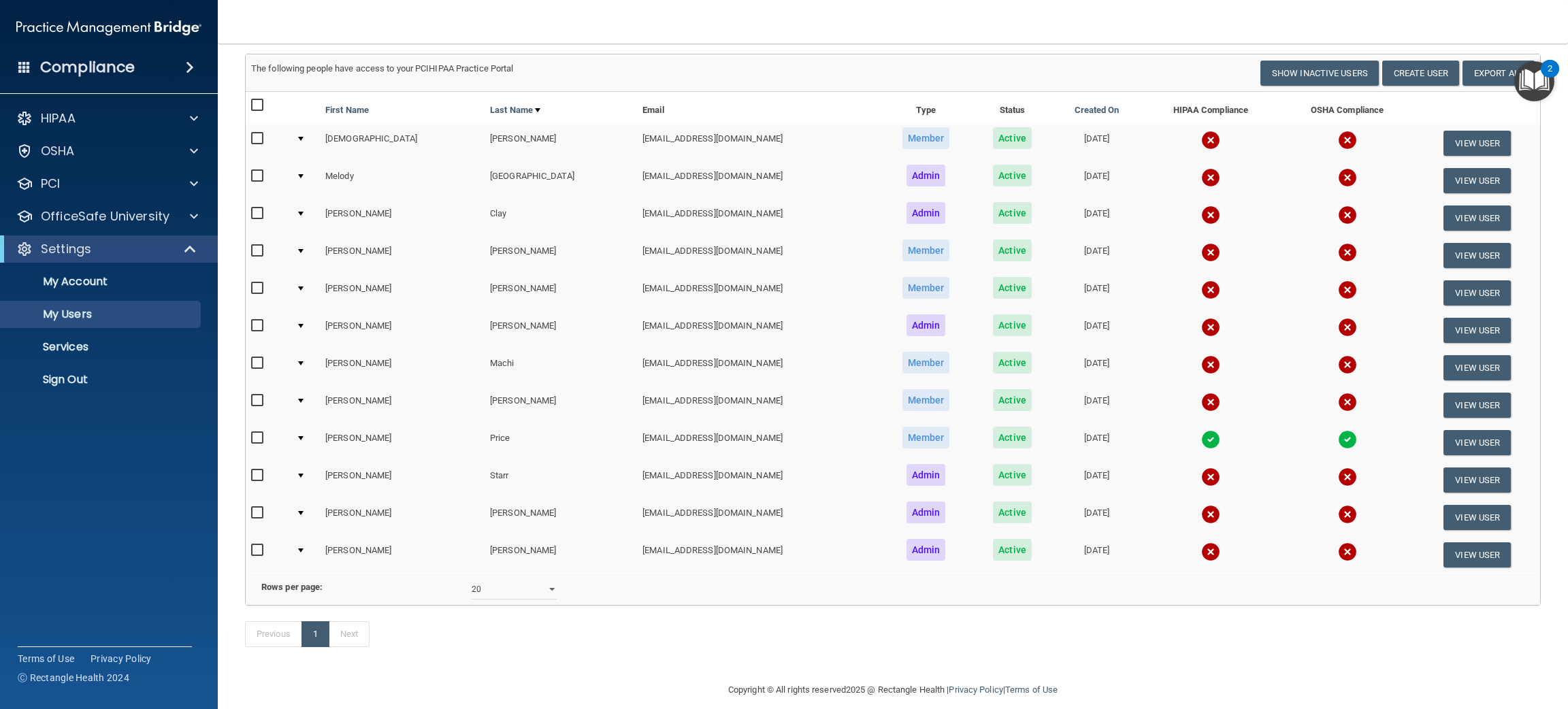
click at [1201, 325] on img at bounding box center [1211, 327] width 19 height 19
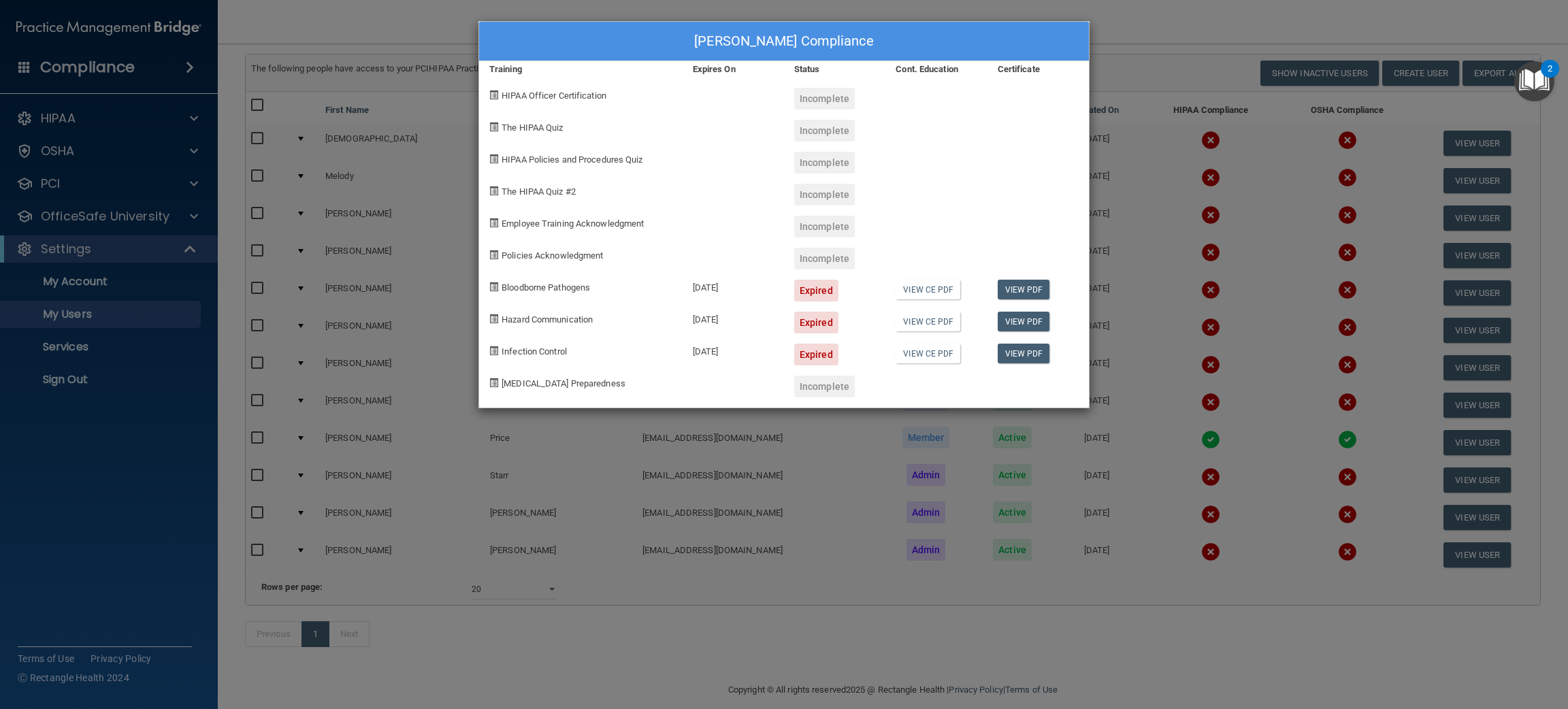
click at [1145, 325] on div "[PERSON_NAME] Compliance Training Expires On Status Cont. Education Certificate…" at bounding box center [784, 354] width 1568 height 709
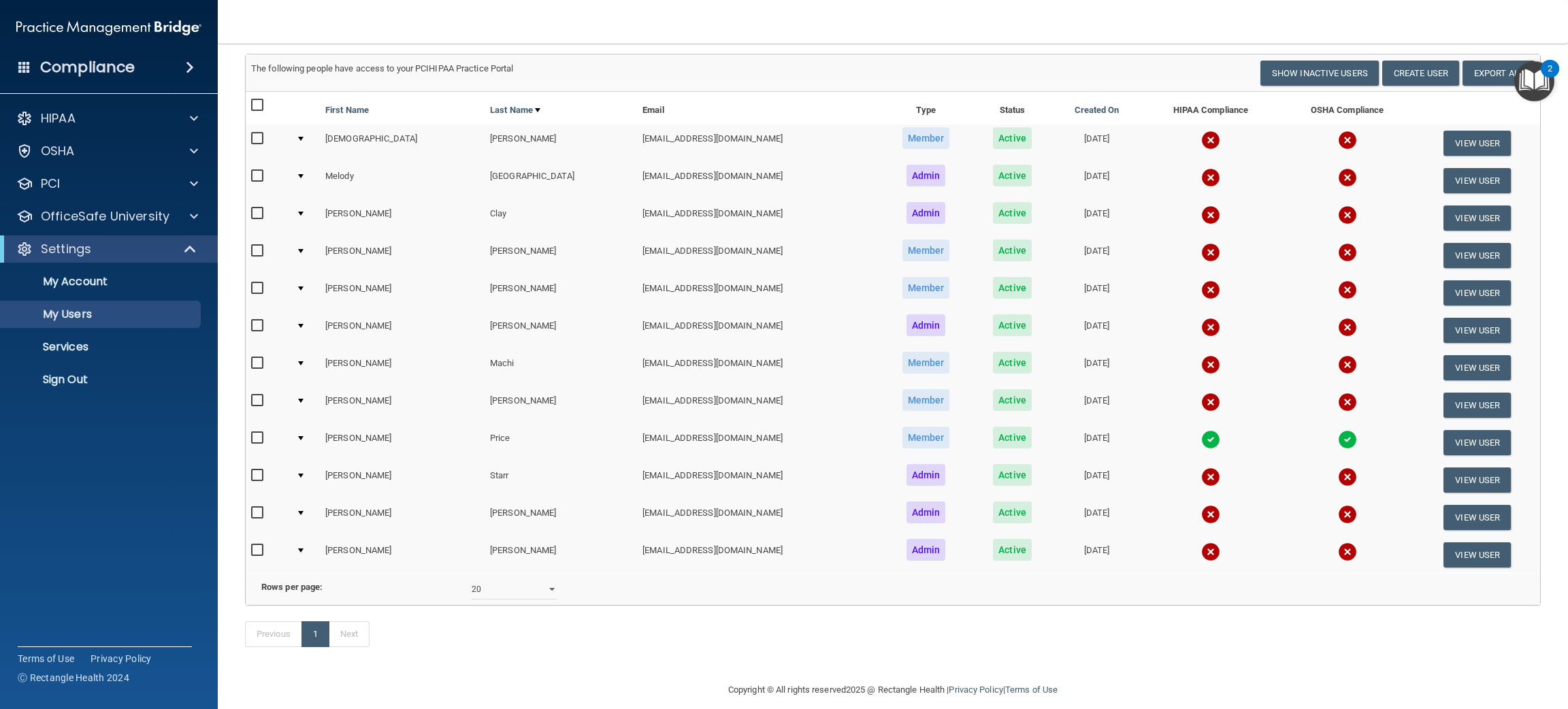
click at [1201, 288] on img at bounding box center [1211, 290] width 19 height 19
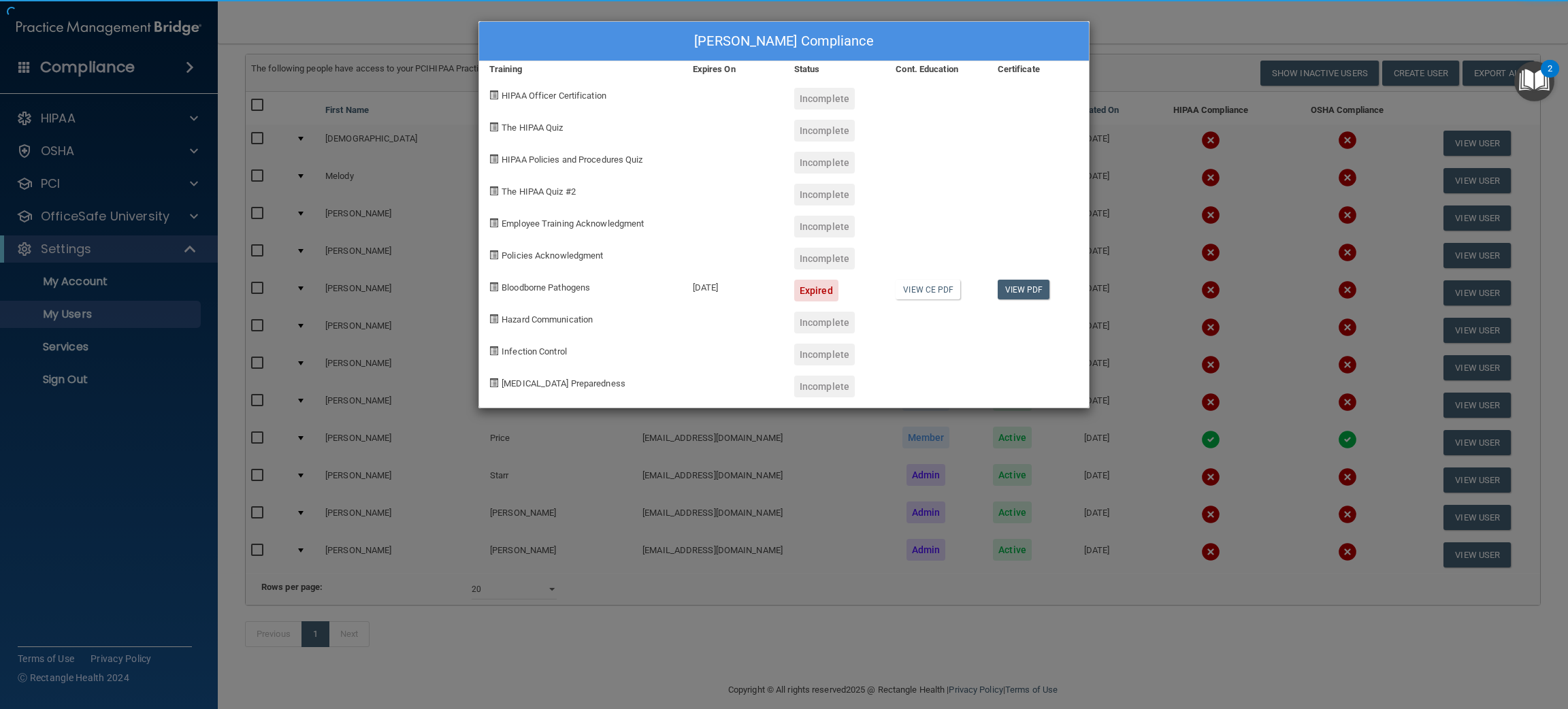
click at [1145, 288] on div "[PERSON_NAME] Compliance Training Expires On Status Cont. Education Certificate…" at bounding box center [784, 354] width 1568 height 709
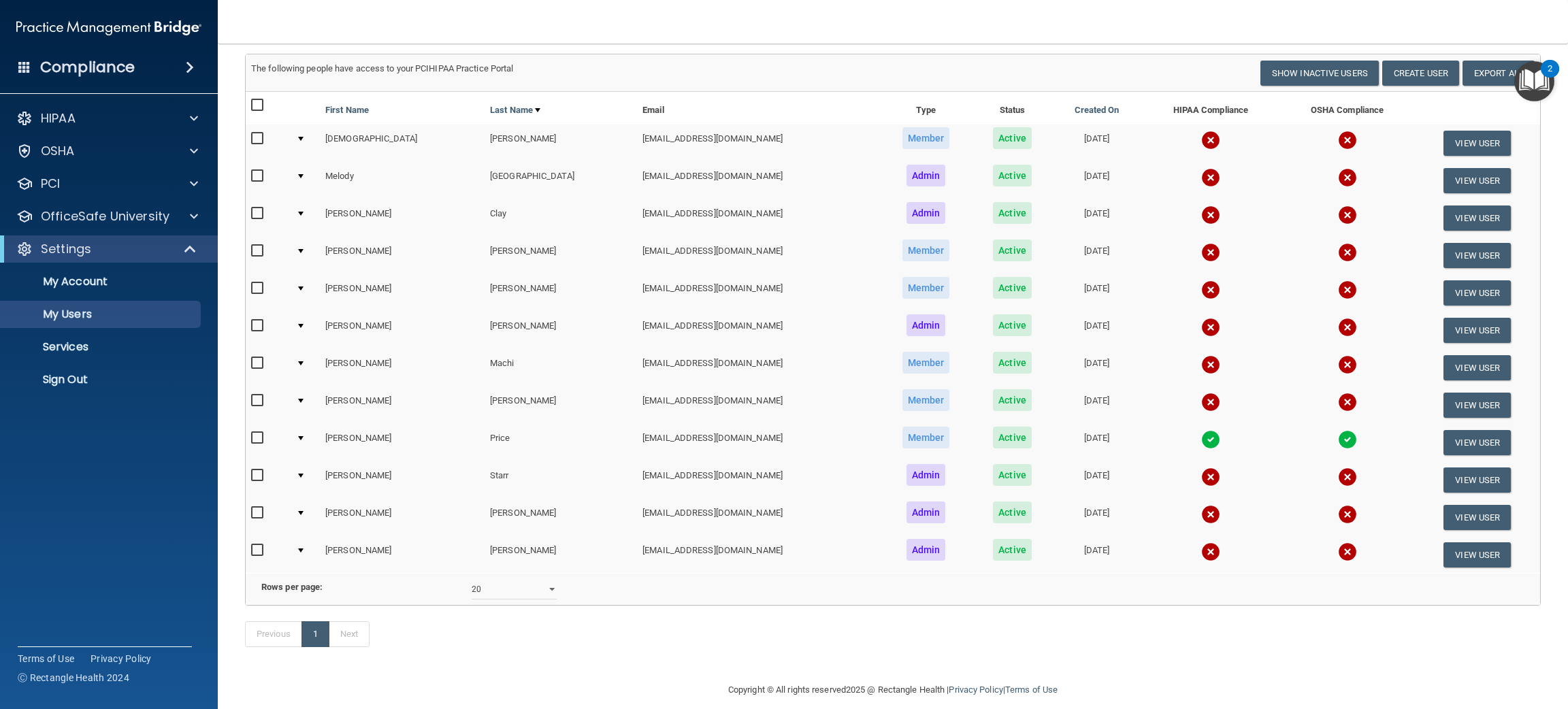
click at [1201, 250] on img at bounding box center [1211, 252] width 19 height 19
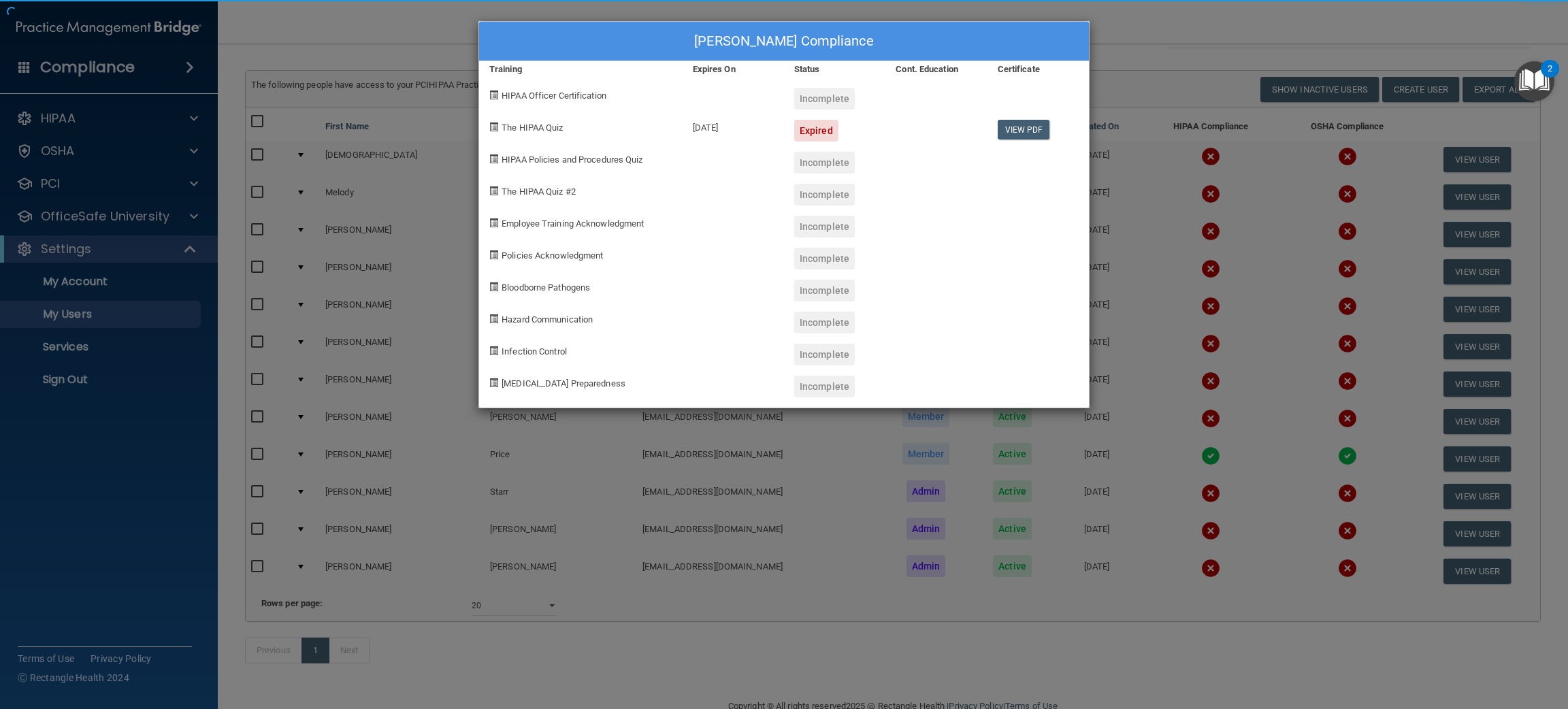
click at [1149, 250] on div "[PERSON_NAME] Compliance Training Expires On Status Cont. Education Certificate…" at bounding box center [784, 354] width 1568 height 709
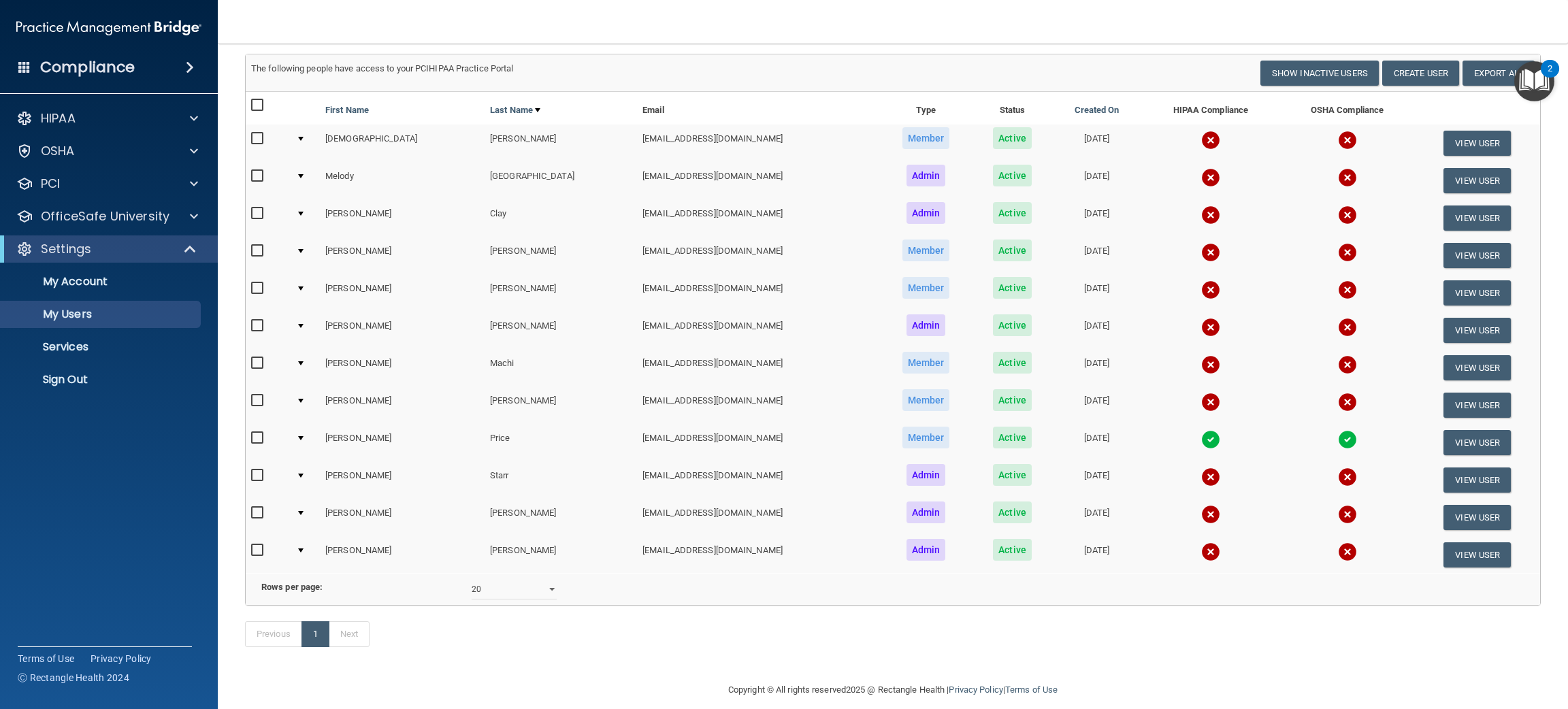
click at [1201, 210] on img at bounding box center [1211, 215] width 19 height 19
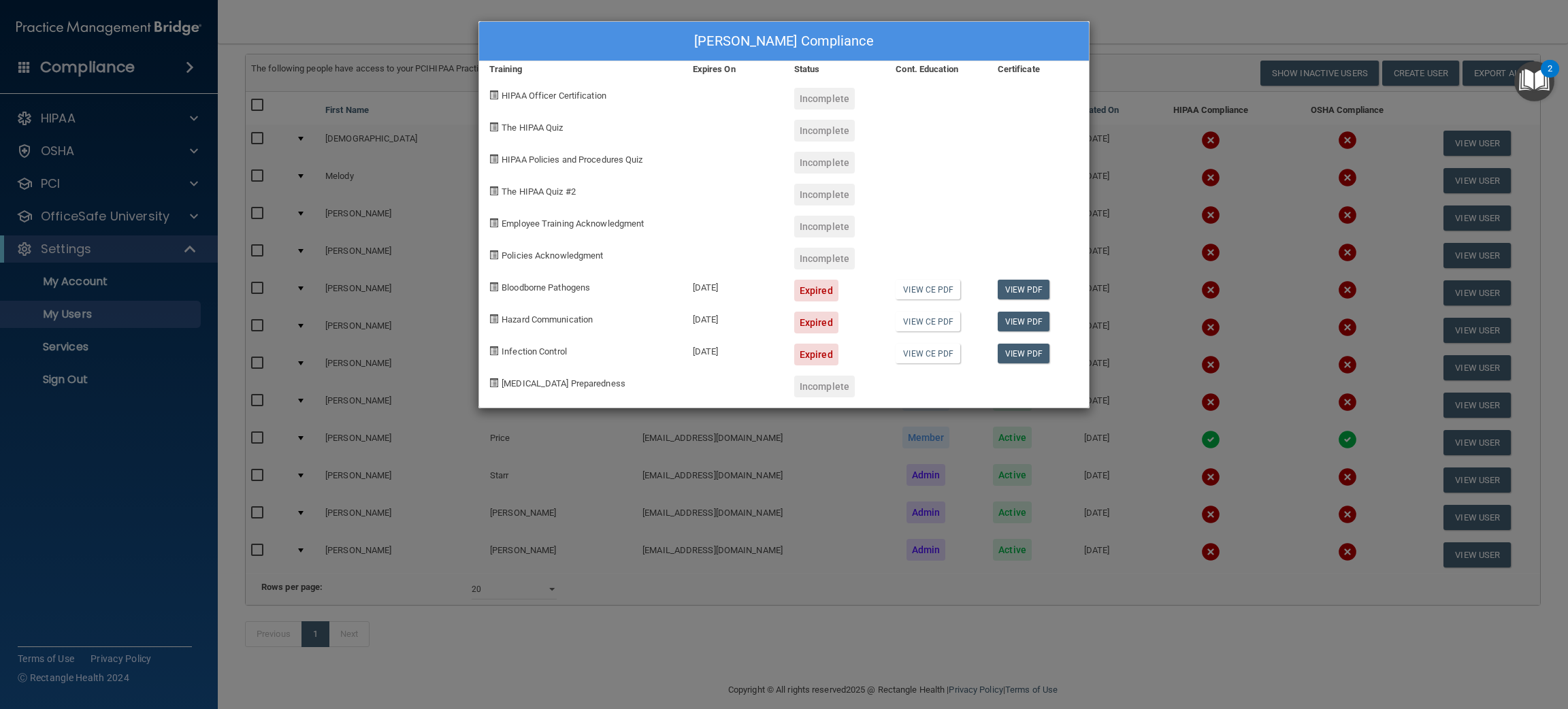
click at [1151, 210] on div "[PERSON_NAME] Compliance Training Expires On Status Cont. Education Certificate…" at bounding box center [784, 354] width 1568 height 709
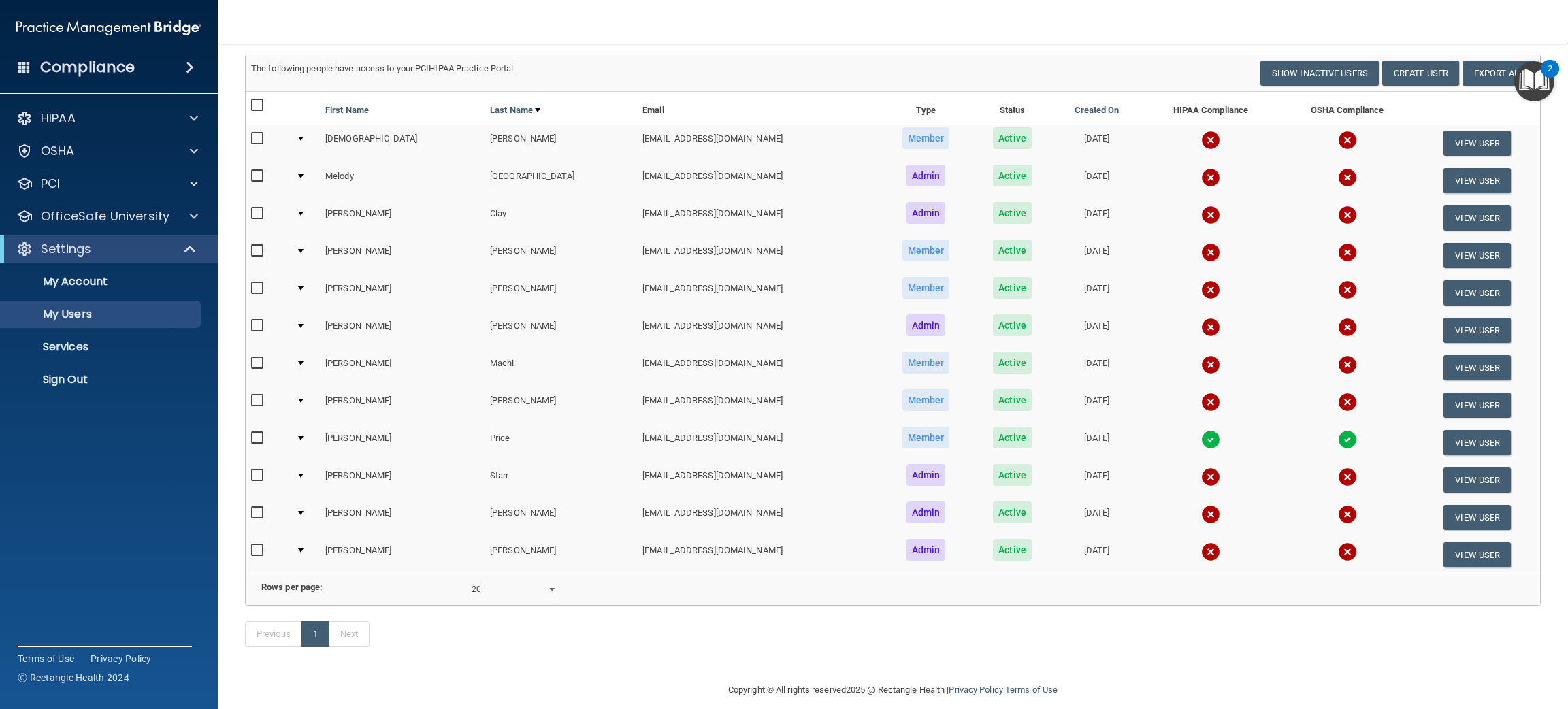
click at [1201, 183] on img at bounding box center [1211, 177] width 19 height 19
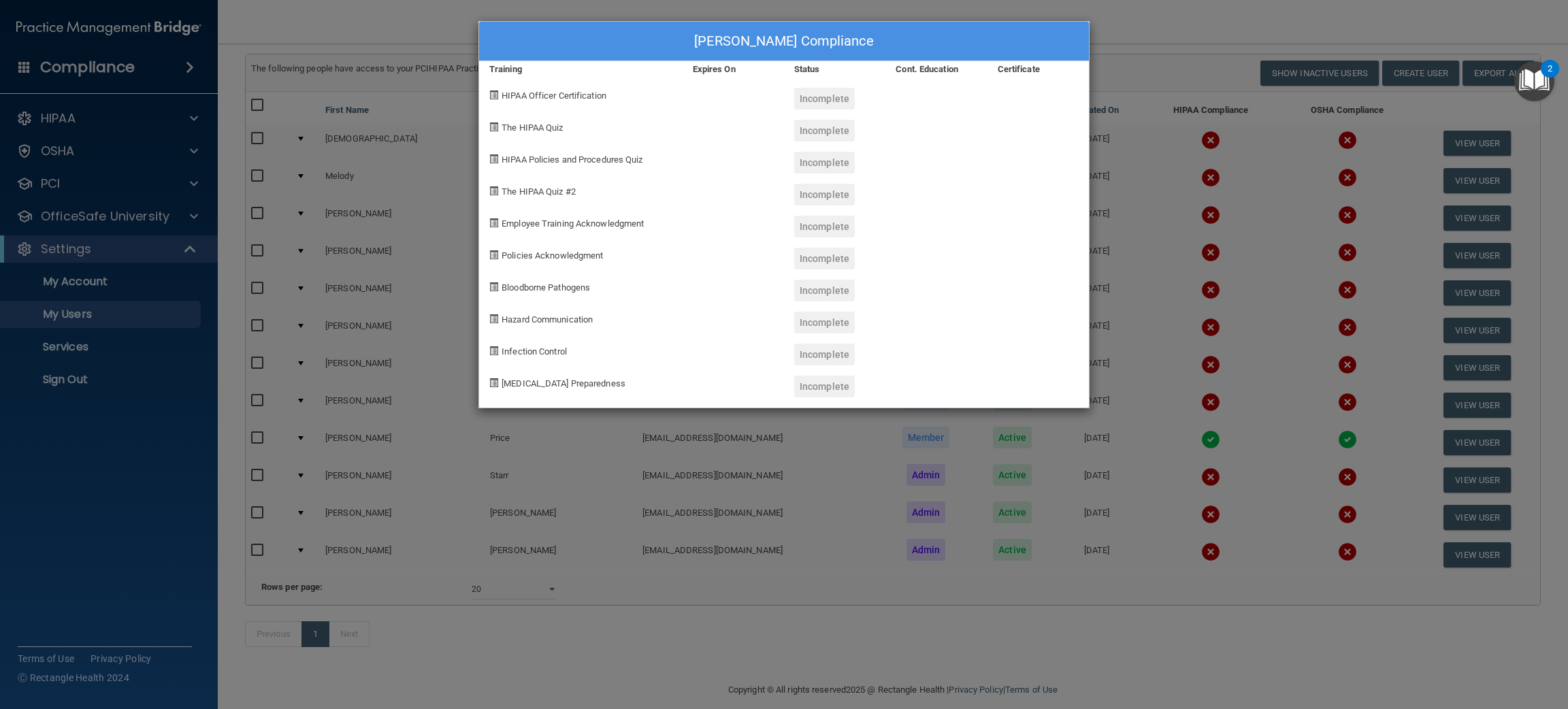
click at [1149, 183] on div "[PERSON_NAME] Compliance Training Expires On Status Cont. Education Certificate…" at bounding box center [784, 354] width 1568 height 709
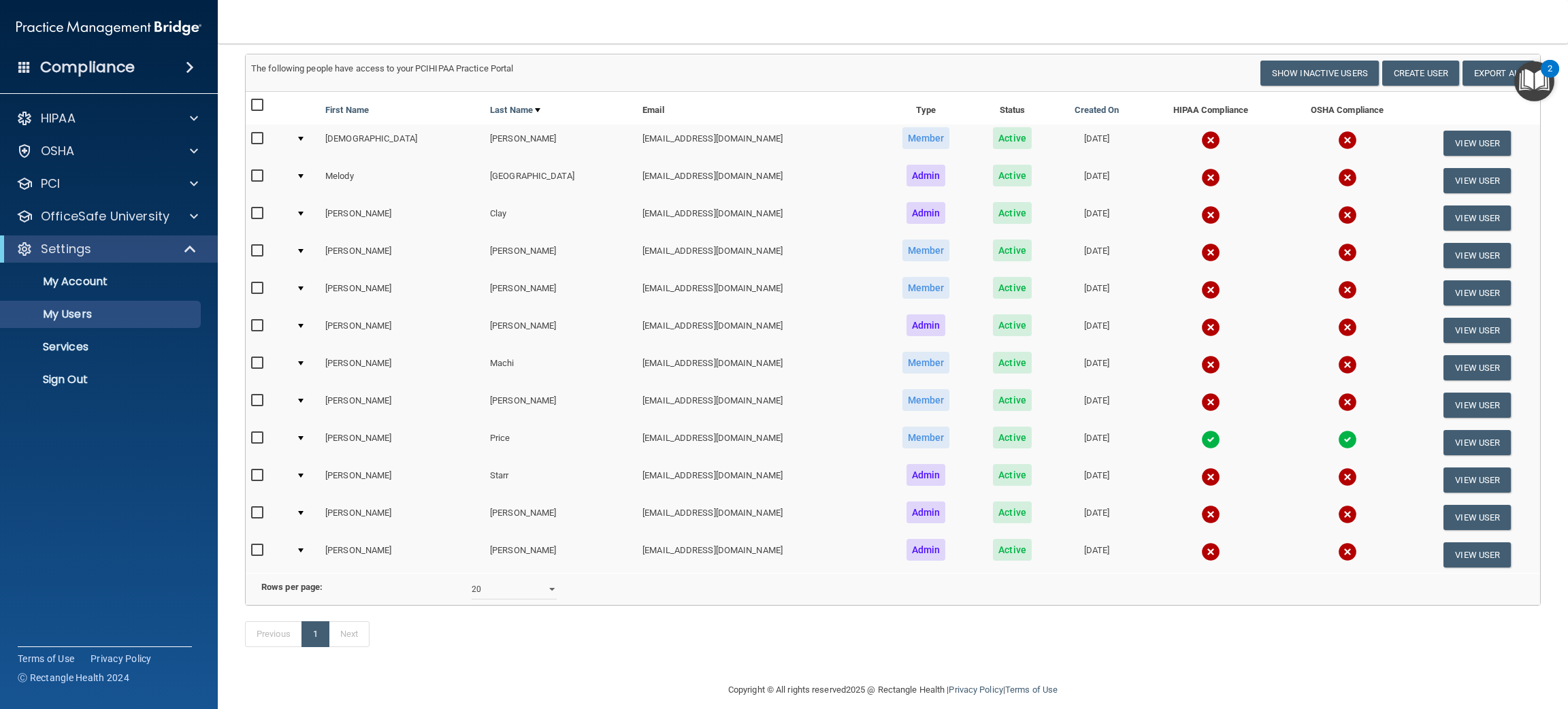
click at [1201, 144] on img at bounding box center [1211, 140] width 19 height 19
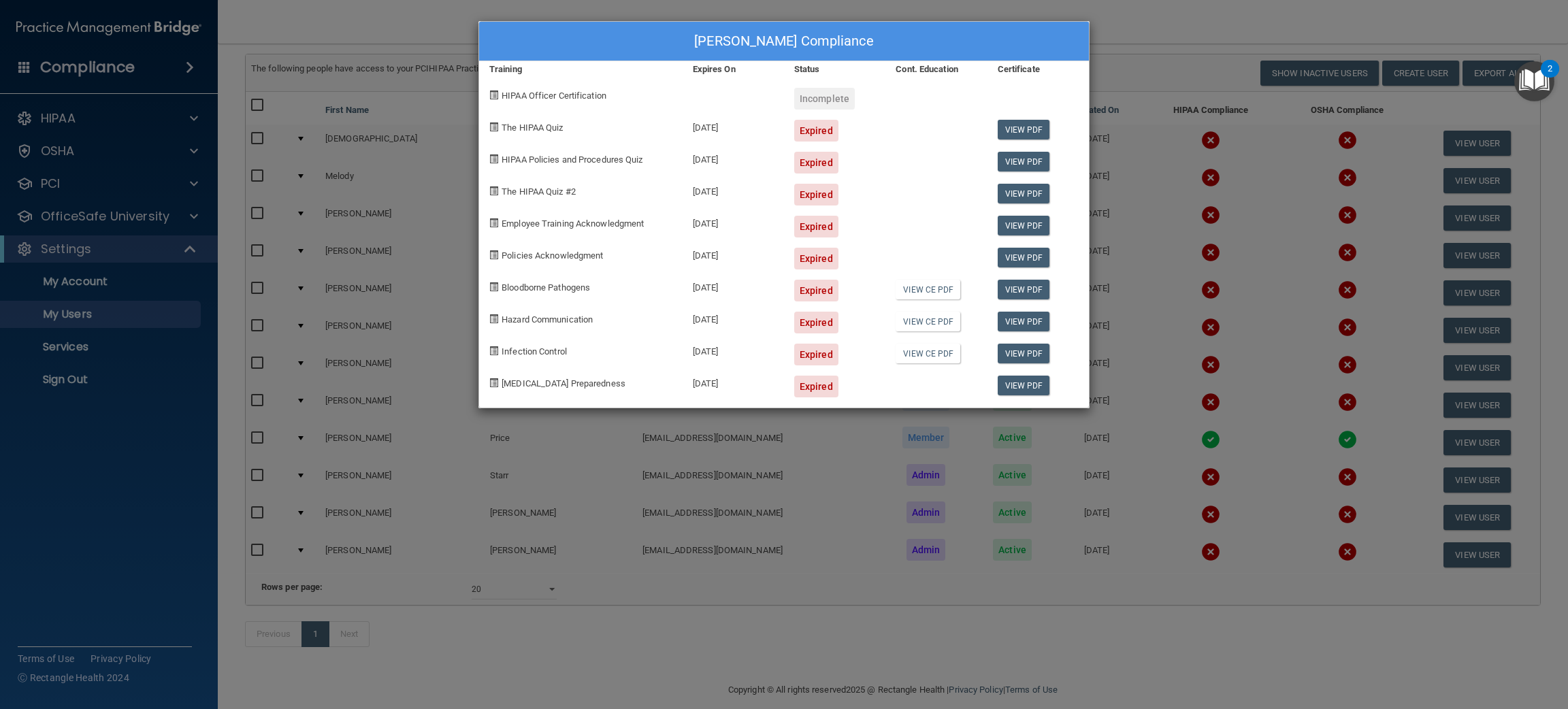
click at [1284, 526] on div "[PERSON_NAME] Compliance Training Expires On Status Cont. Education Certificate…" at bounding box center [784, 354] width 1568 height 709
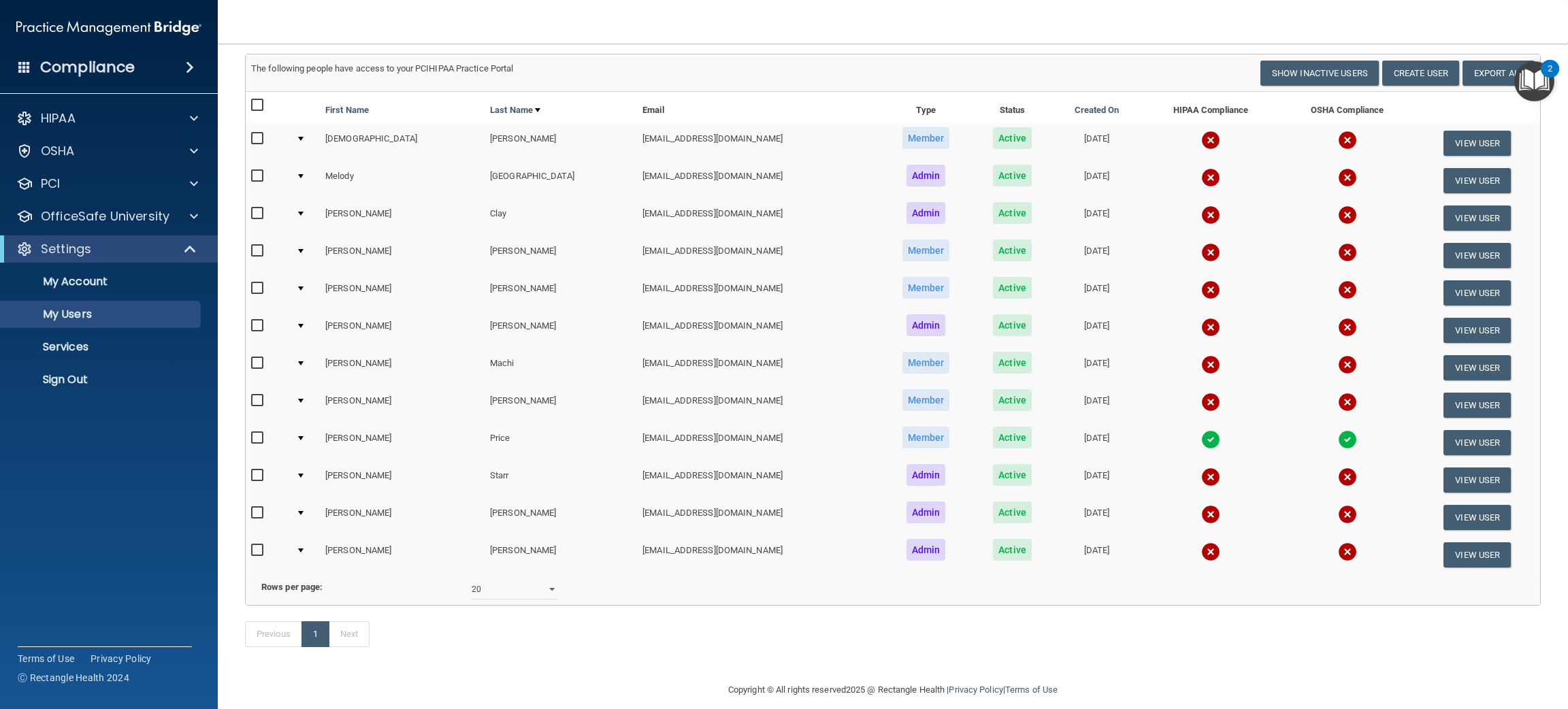
click at [1201, 436] on img at bounding box center [1211, 440] width 19 height 19
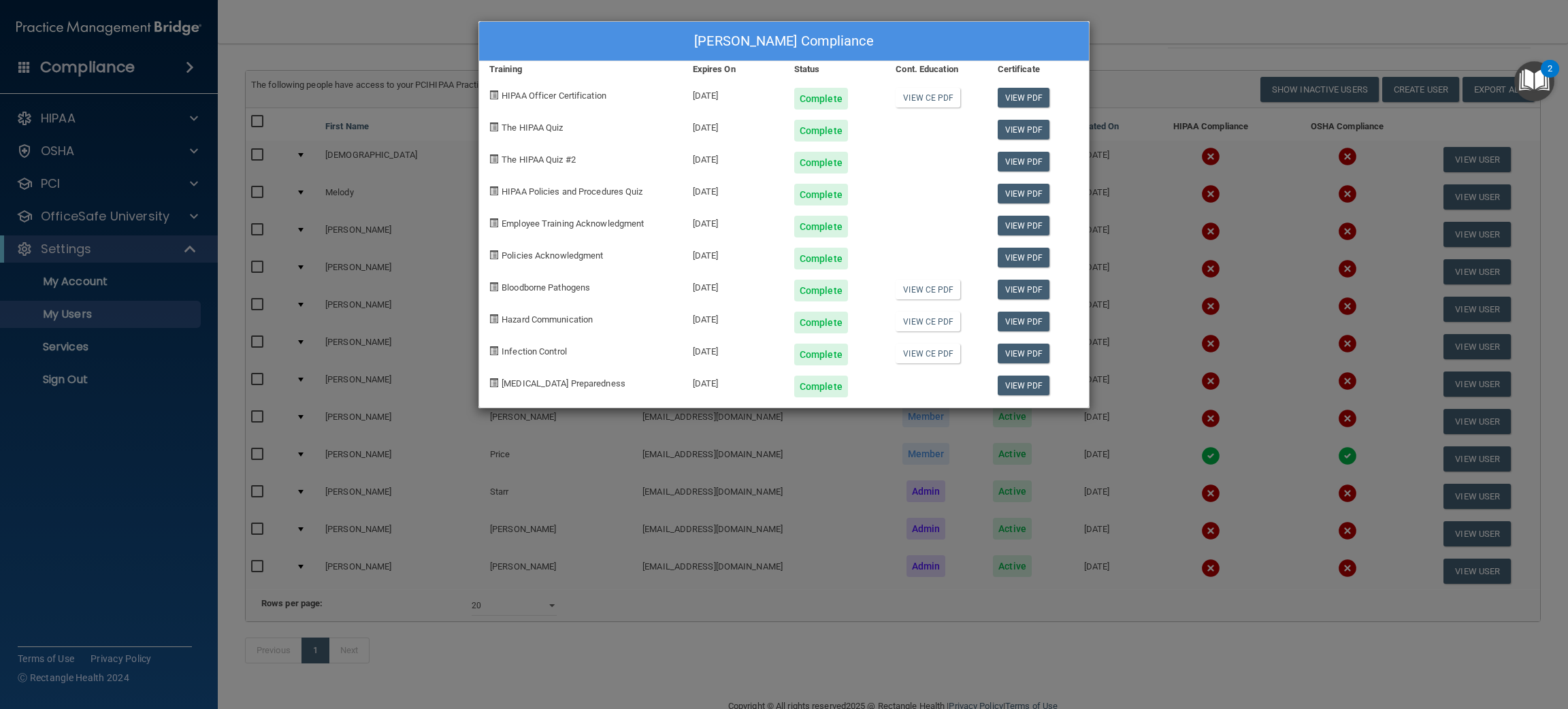
click at [843, 462] on div "[PERSON_NAME] Compliance Training Expires On Status Cont. Education Certificate…" at bounding box center [784, 354] width 1568 height 709
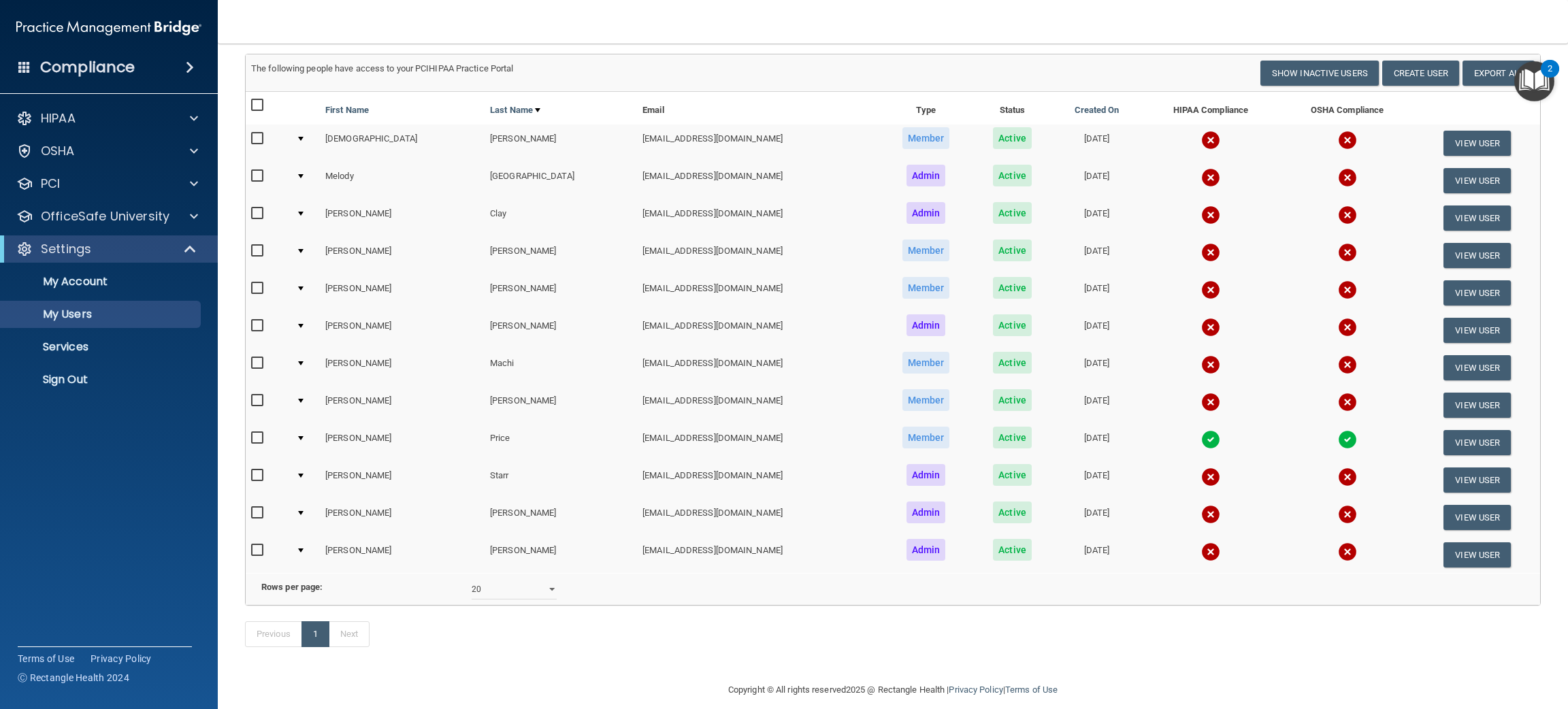
scroll to position [0, 0]
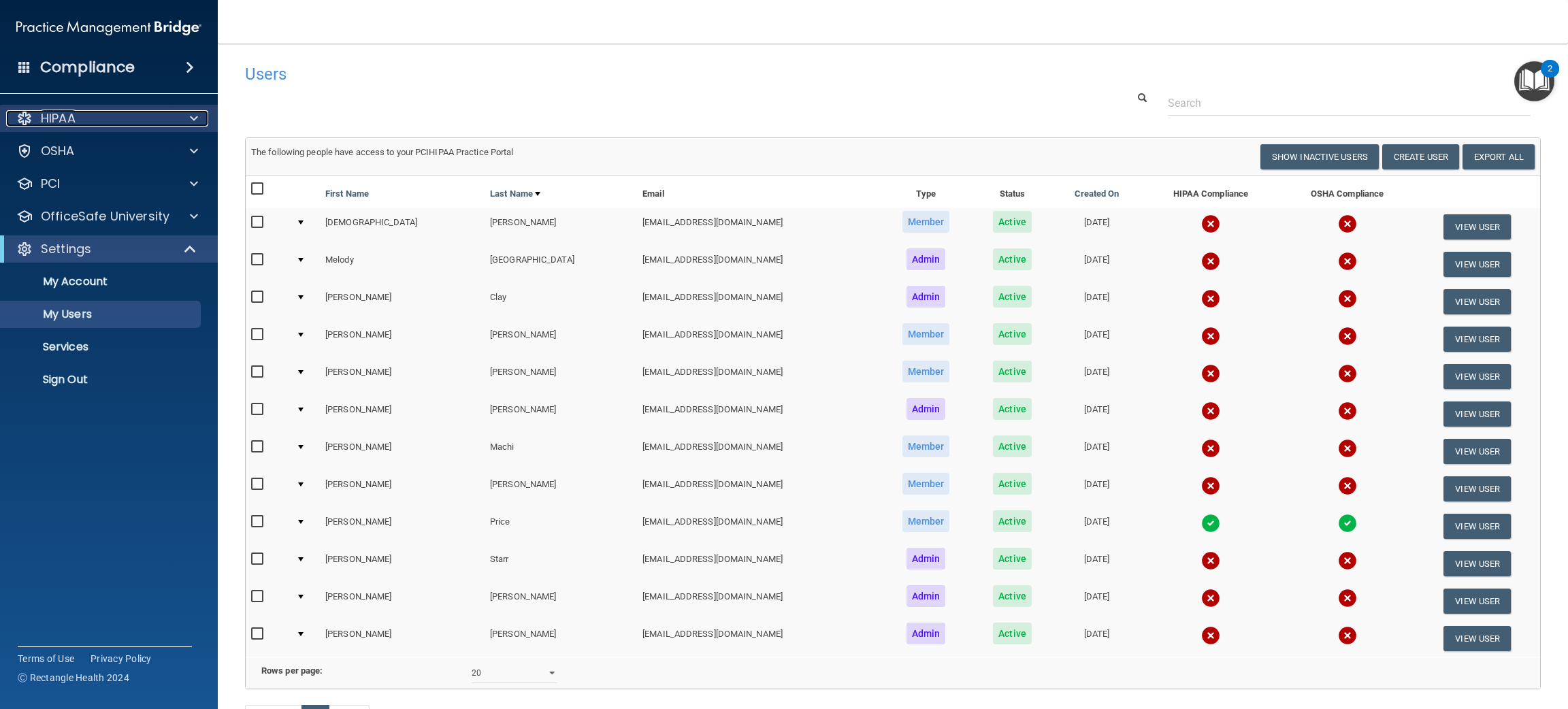
click at [112, 124] on div "HIPAA" at bounding box center [90, 118] width 169 height 16
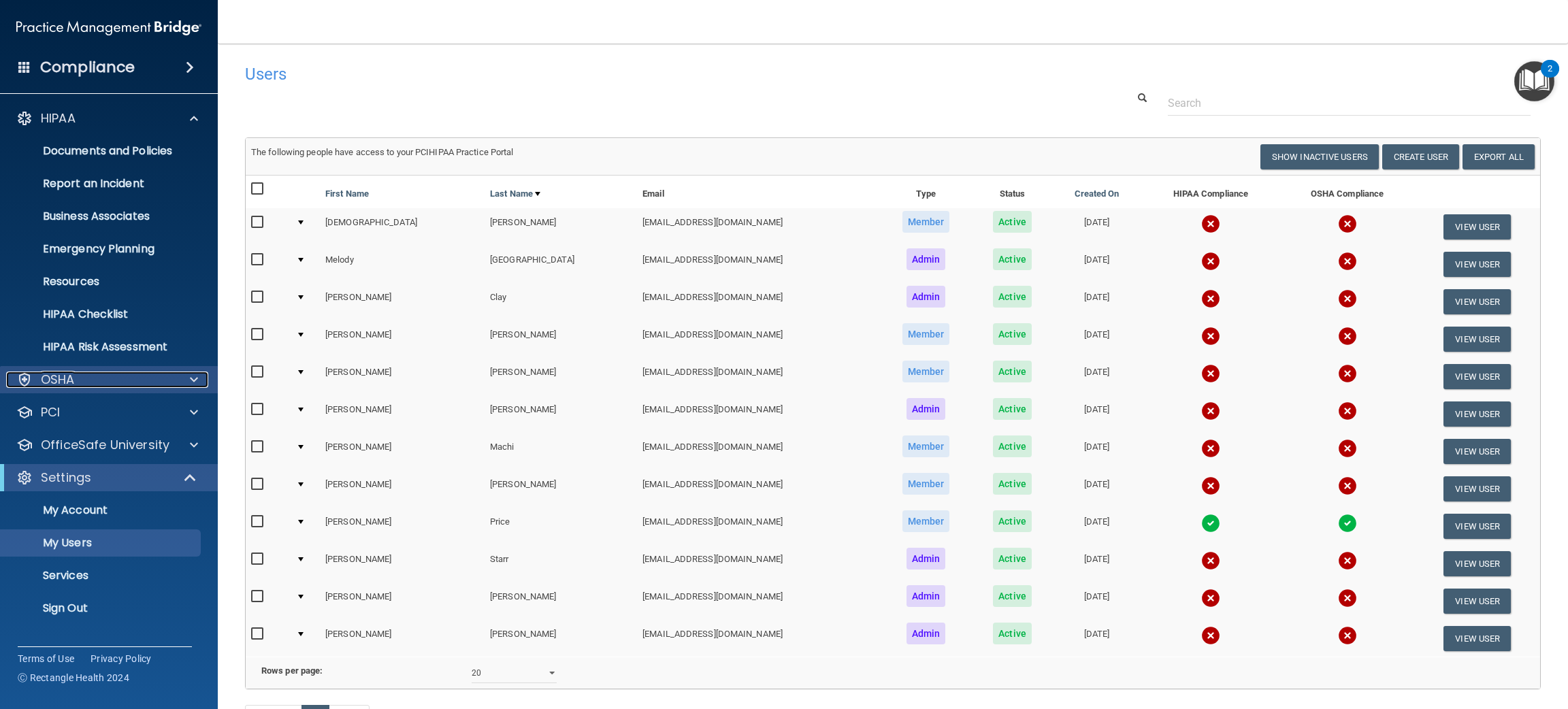
click at [122, 383] on div "OSHA" at bounding box center [90, 380] width 169 height 16
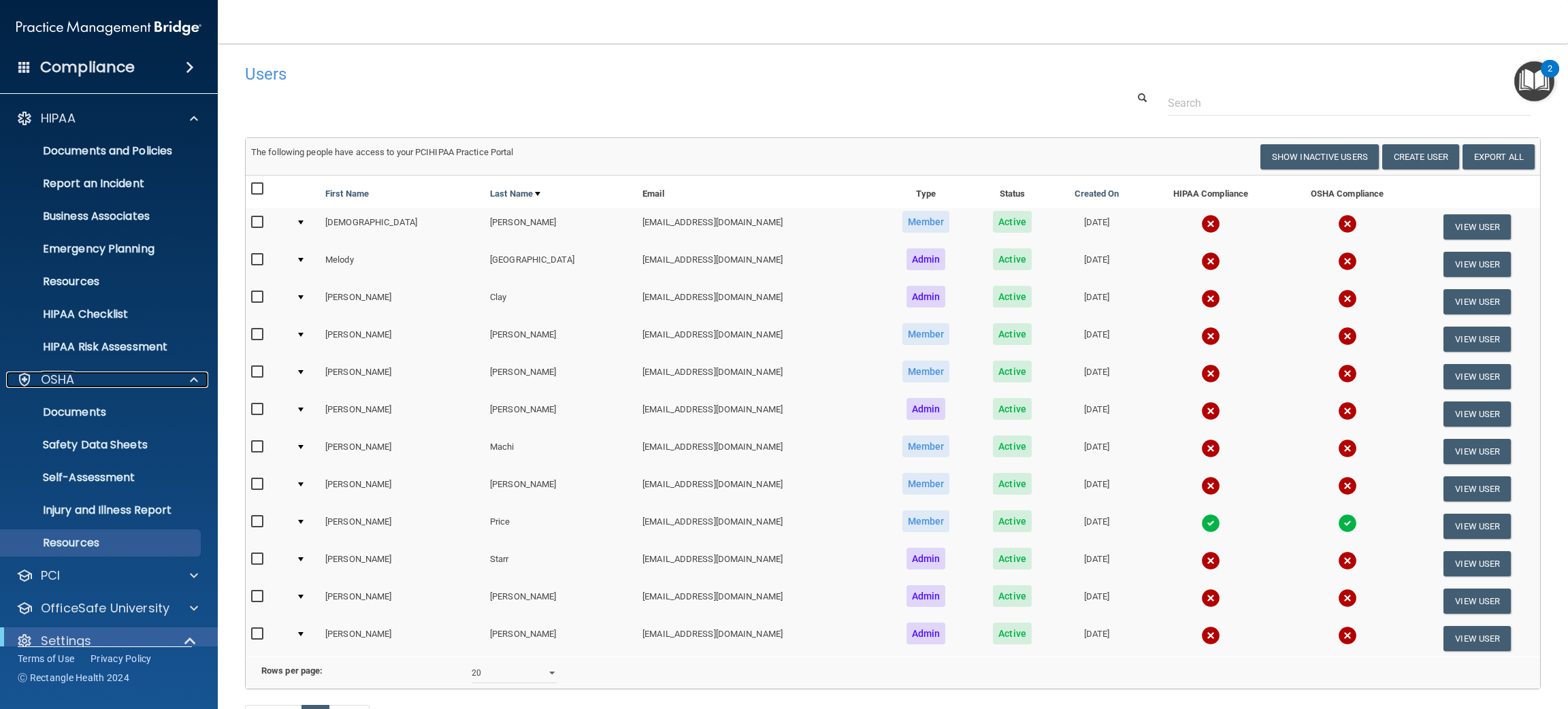
scroll to position [134, 0]
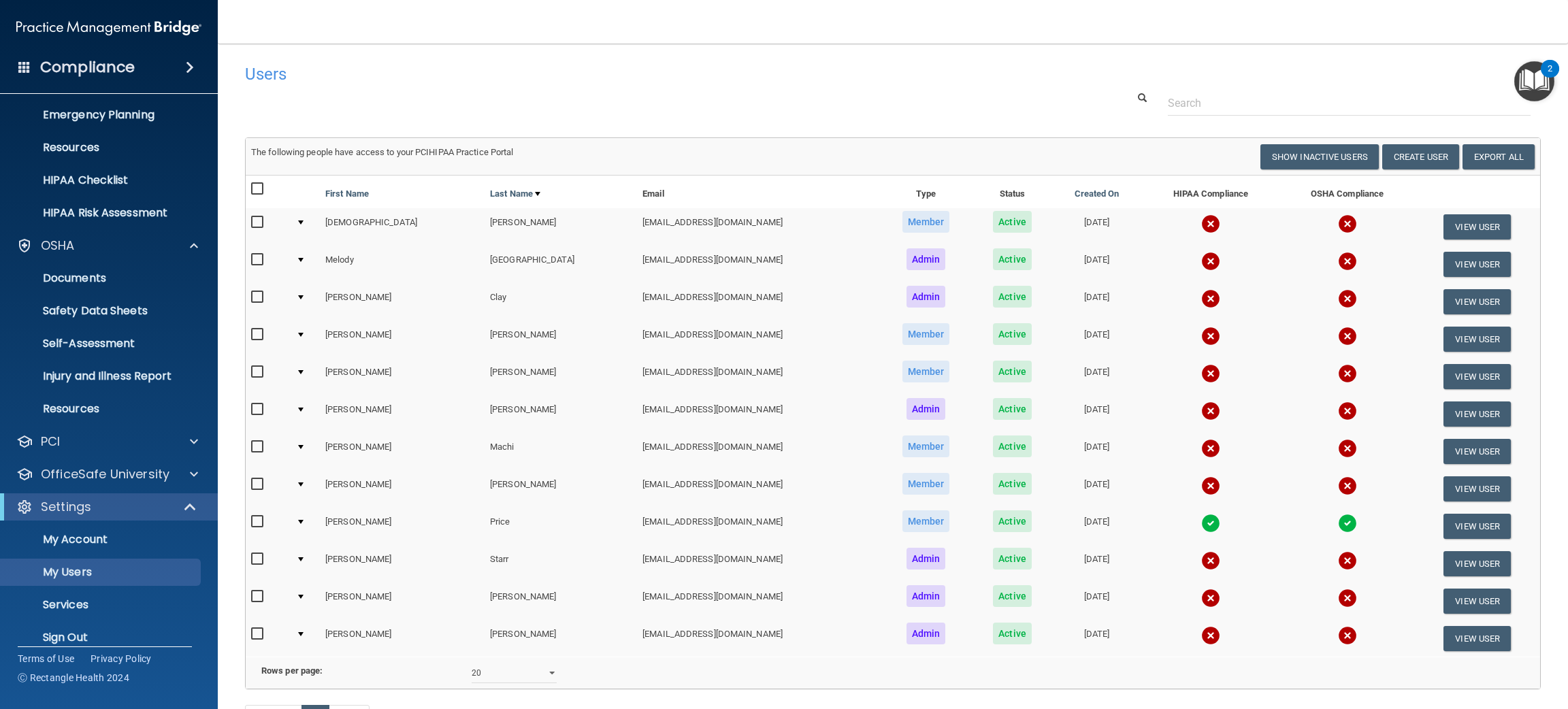
click at [126, 487] on div "HIPAA Documents and Policies Report an Incident Business Associates Emergency P…" at bounding box center [109, 313] width 218 height 697
click at [138, 466] on p "OfficeSafe University" at bounding box center [105, 474] width 129 height 16
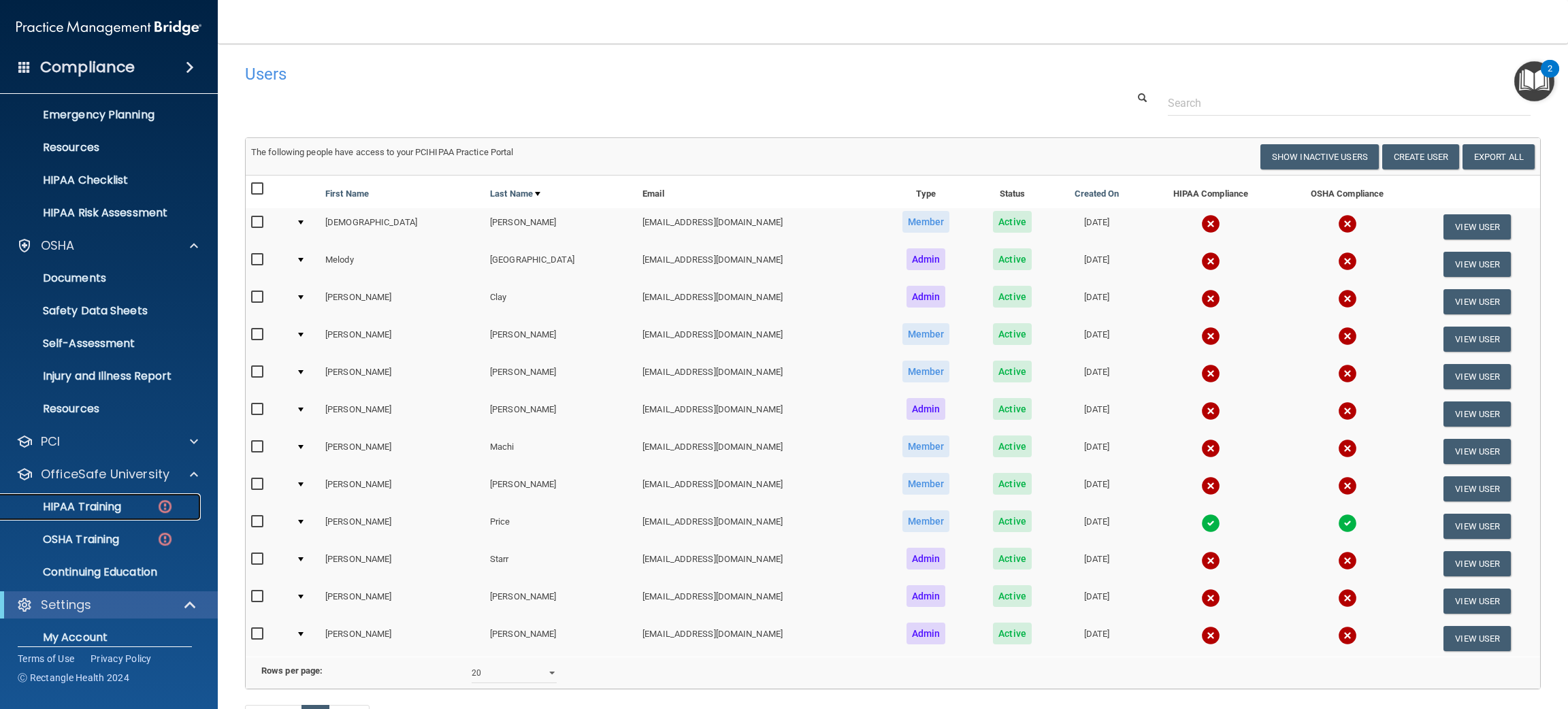
click at [136, 504] on div "HIPAA Training" at bounding box center [101, 507] width 186 height 14
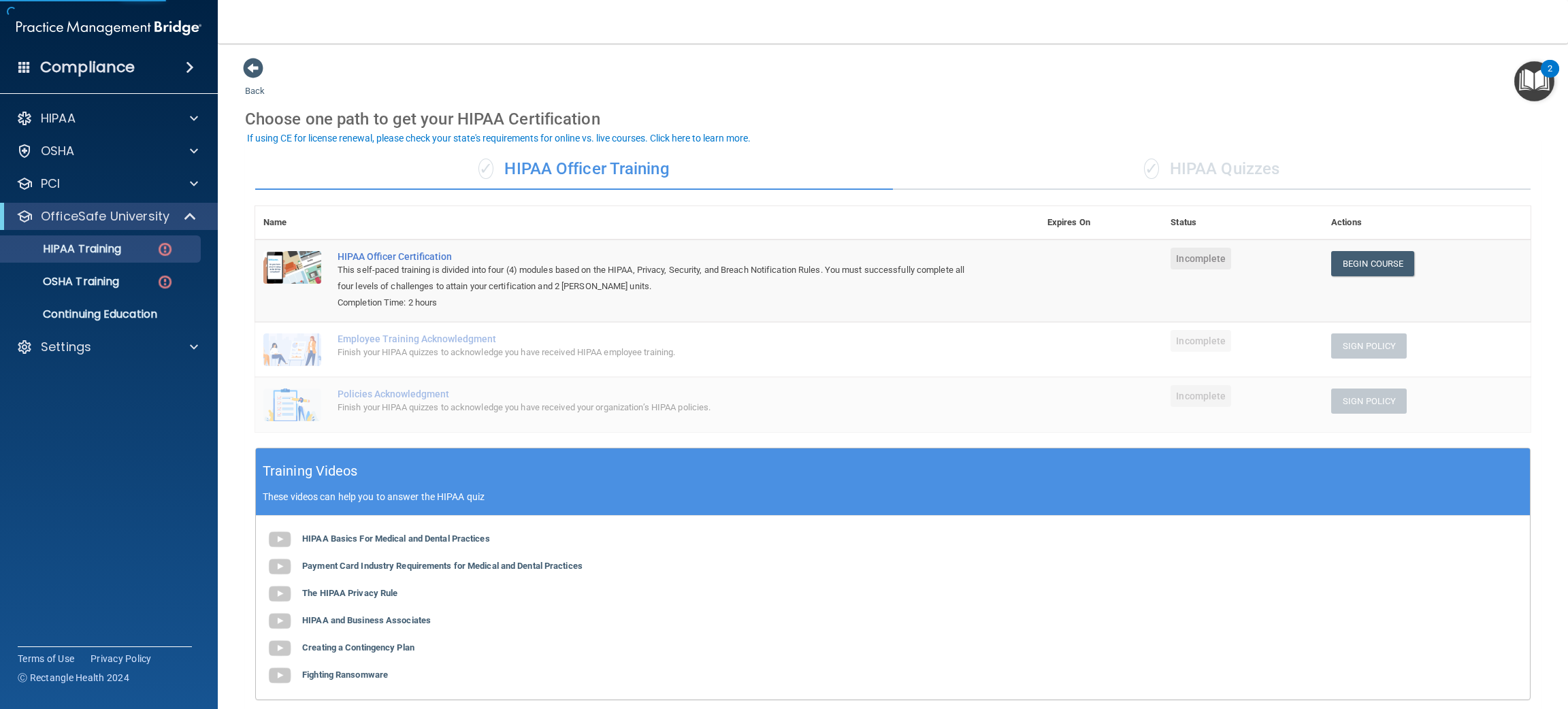
click at [1215, 170] on div "✓ HIPAA Quizzes" at bounding box center [1211, 170] width 638 height 41
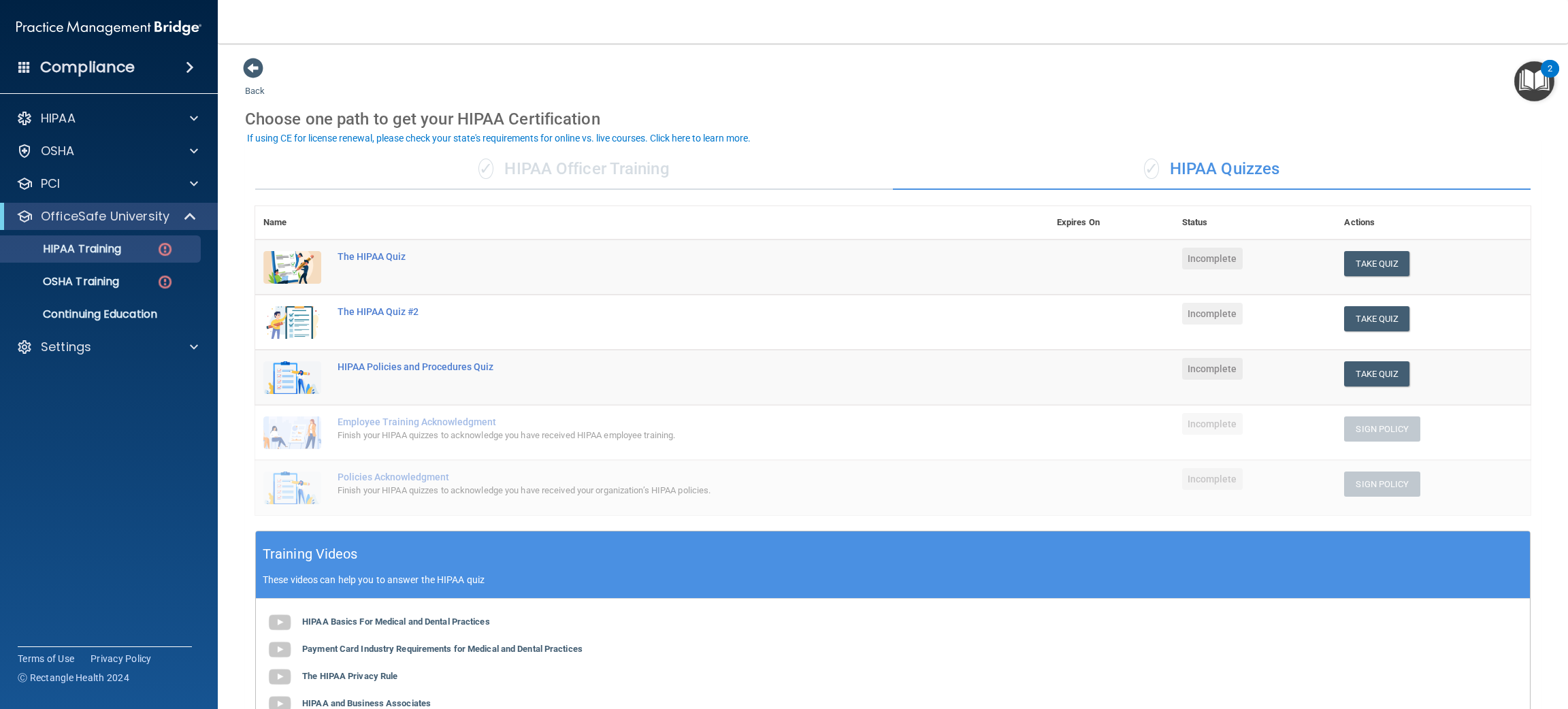
click at [655, 154] on div "✓ HIPAA Officer Training" at bounding box center [574, 170] width 638 height 41
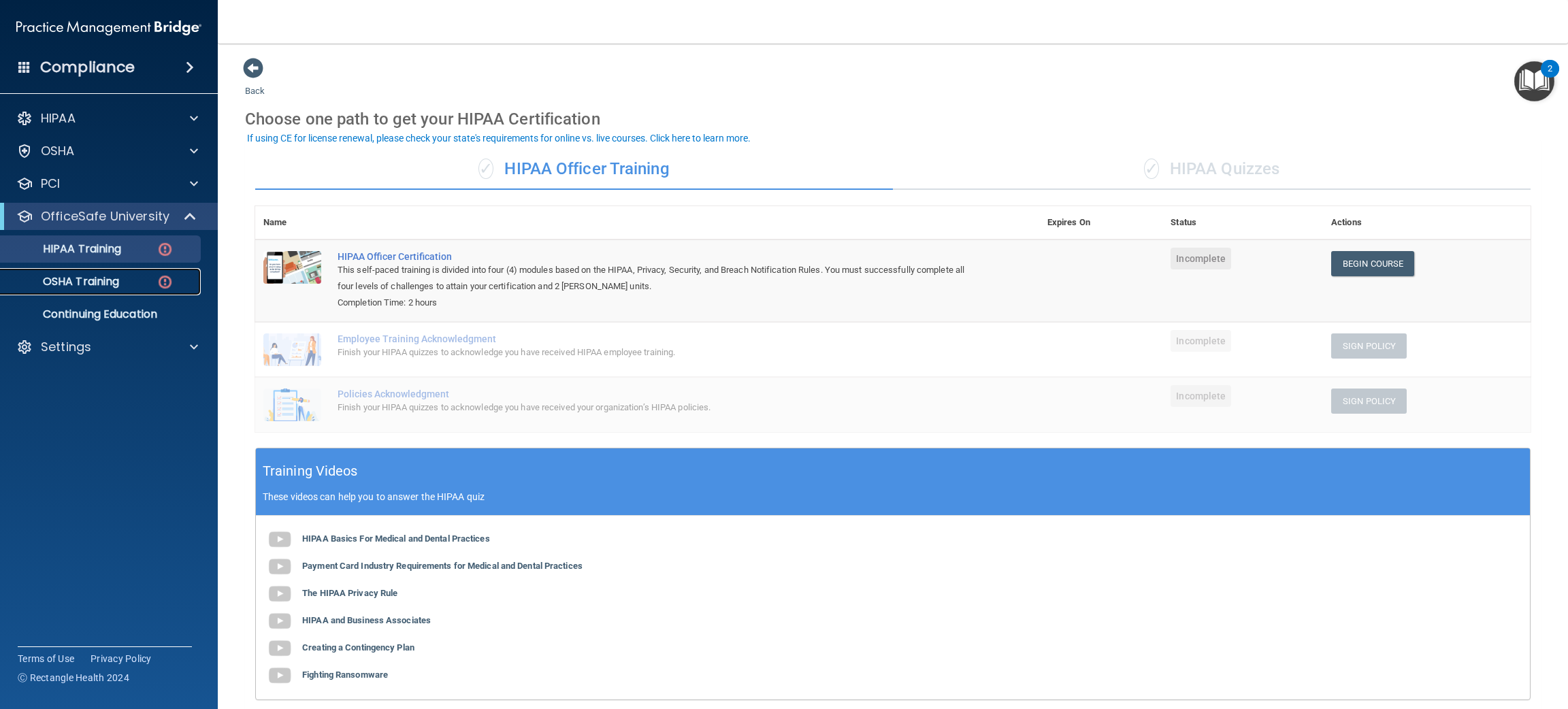
click at [104, 284] on p "OSHA Training" at bounding box center [64, 282] width 110 height 14
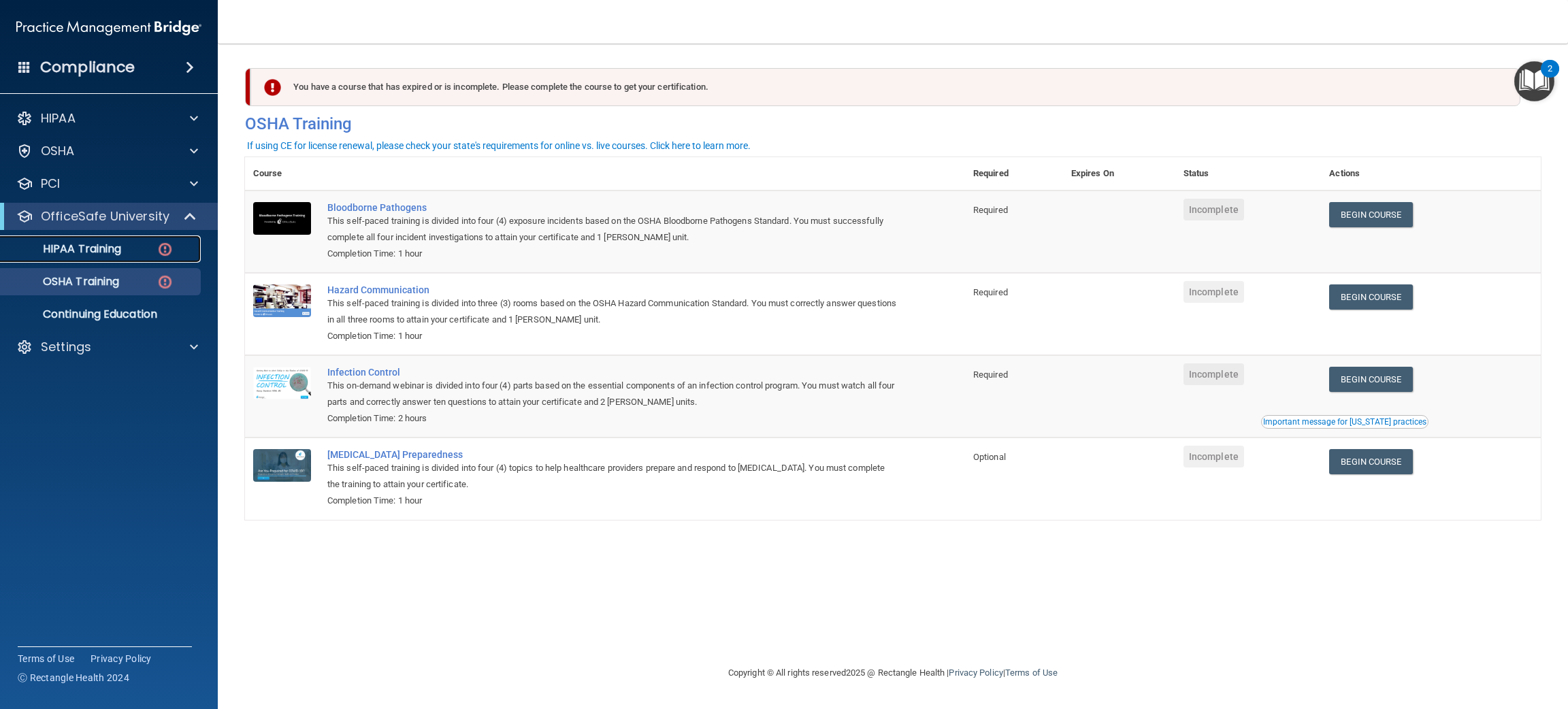
click at [146, 250] on div "HIPAA Training" at bounding box center [101, 249] width 186 height 14
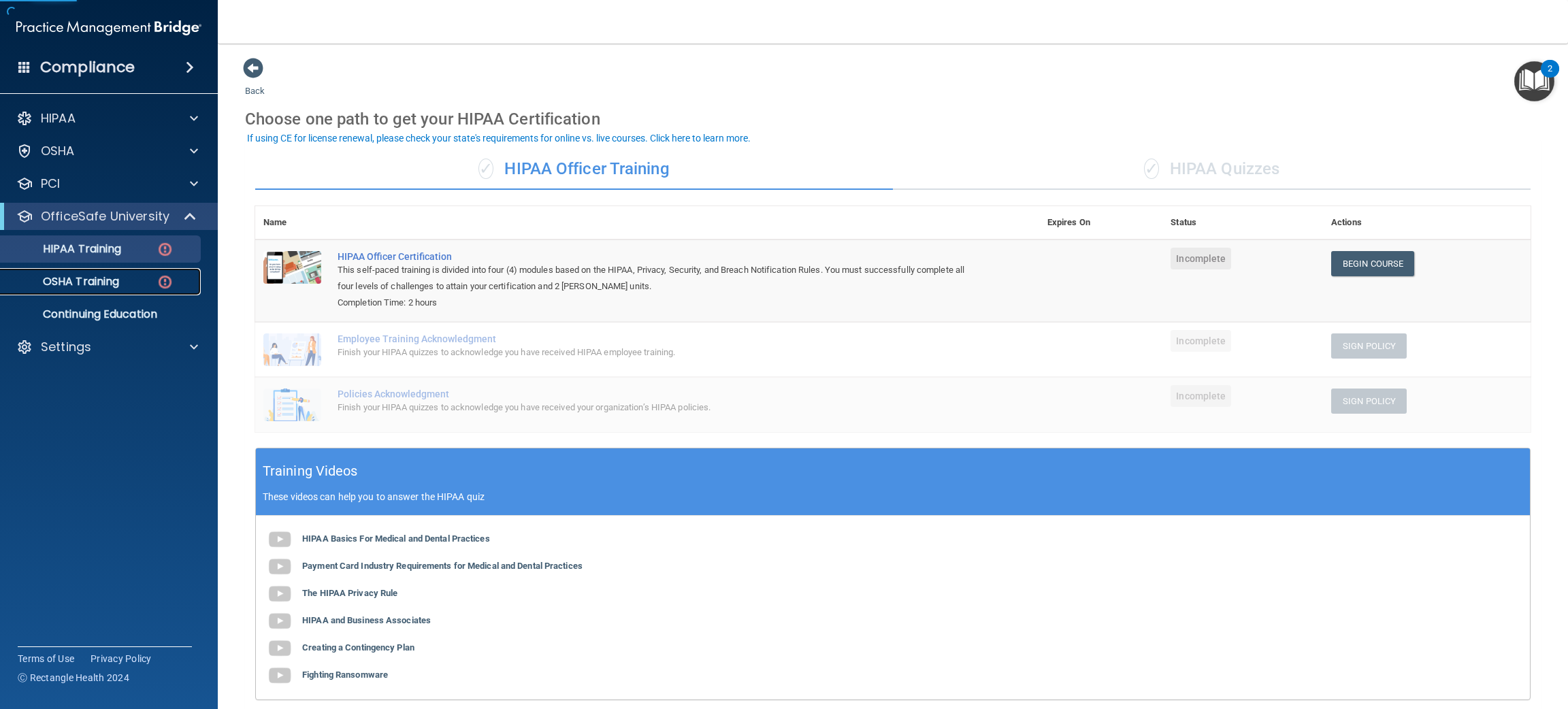
click at [149, 273] on link "OSHA Training" at bounding box center [93, 282] width 215 height 27
